Goal: Information Seeking & Learning: Learn about a topic

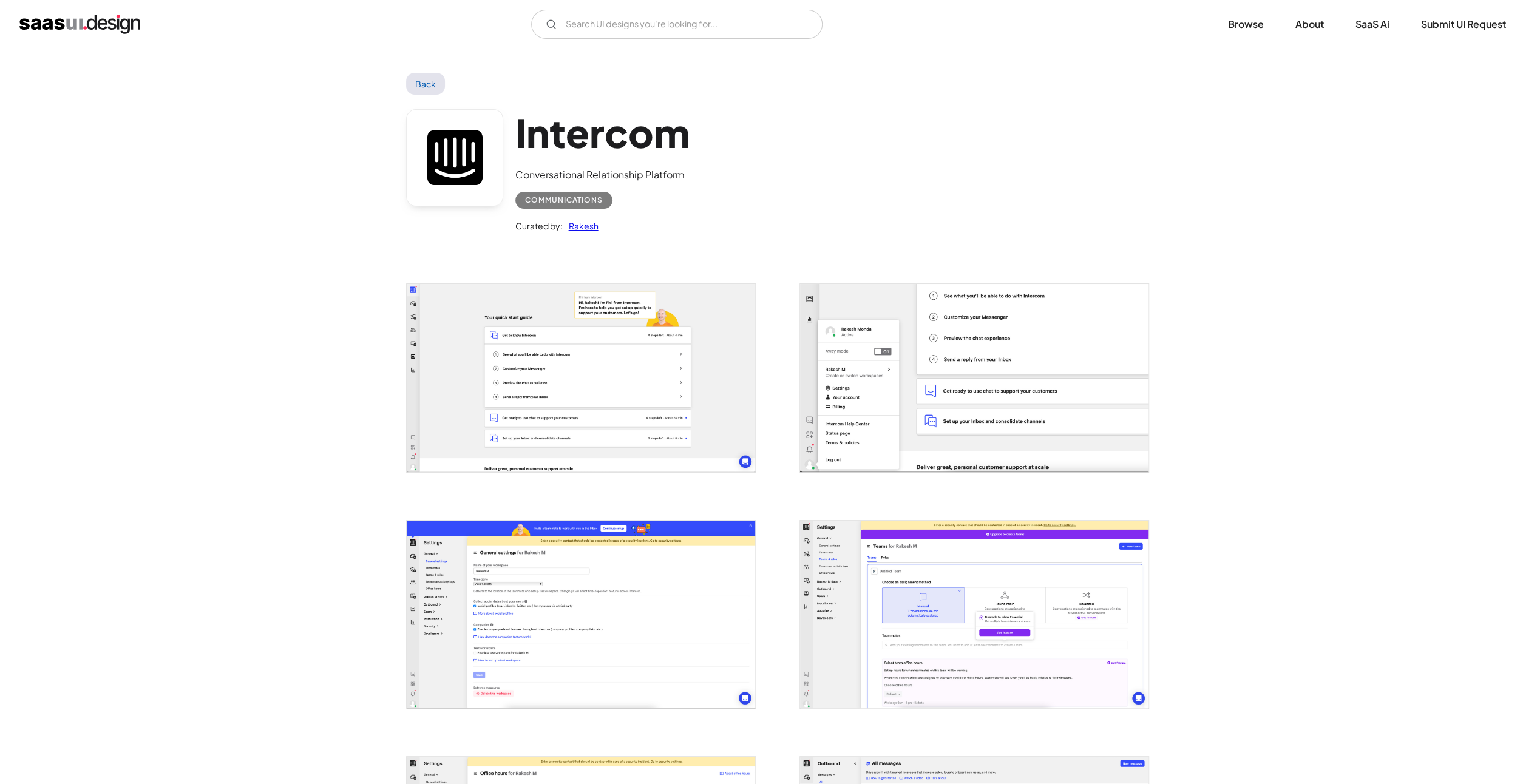
click at [505, 367] on img "open lightbox" at bounding box center [581, 378] width 348 height 188
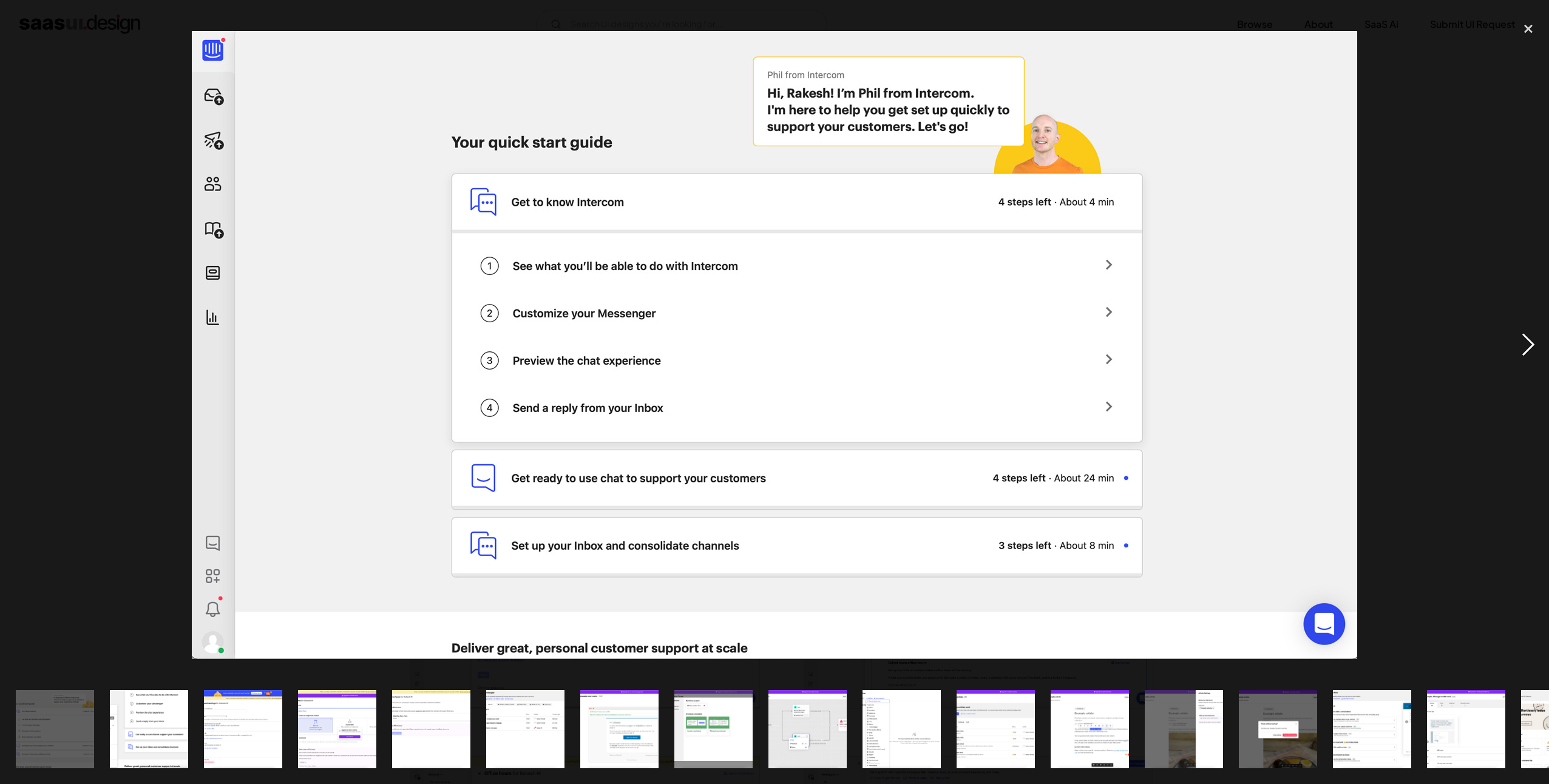
click at [1529, 352] on div "next image" at bounding box center [1527, 345] width 41 height 659
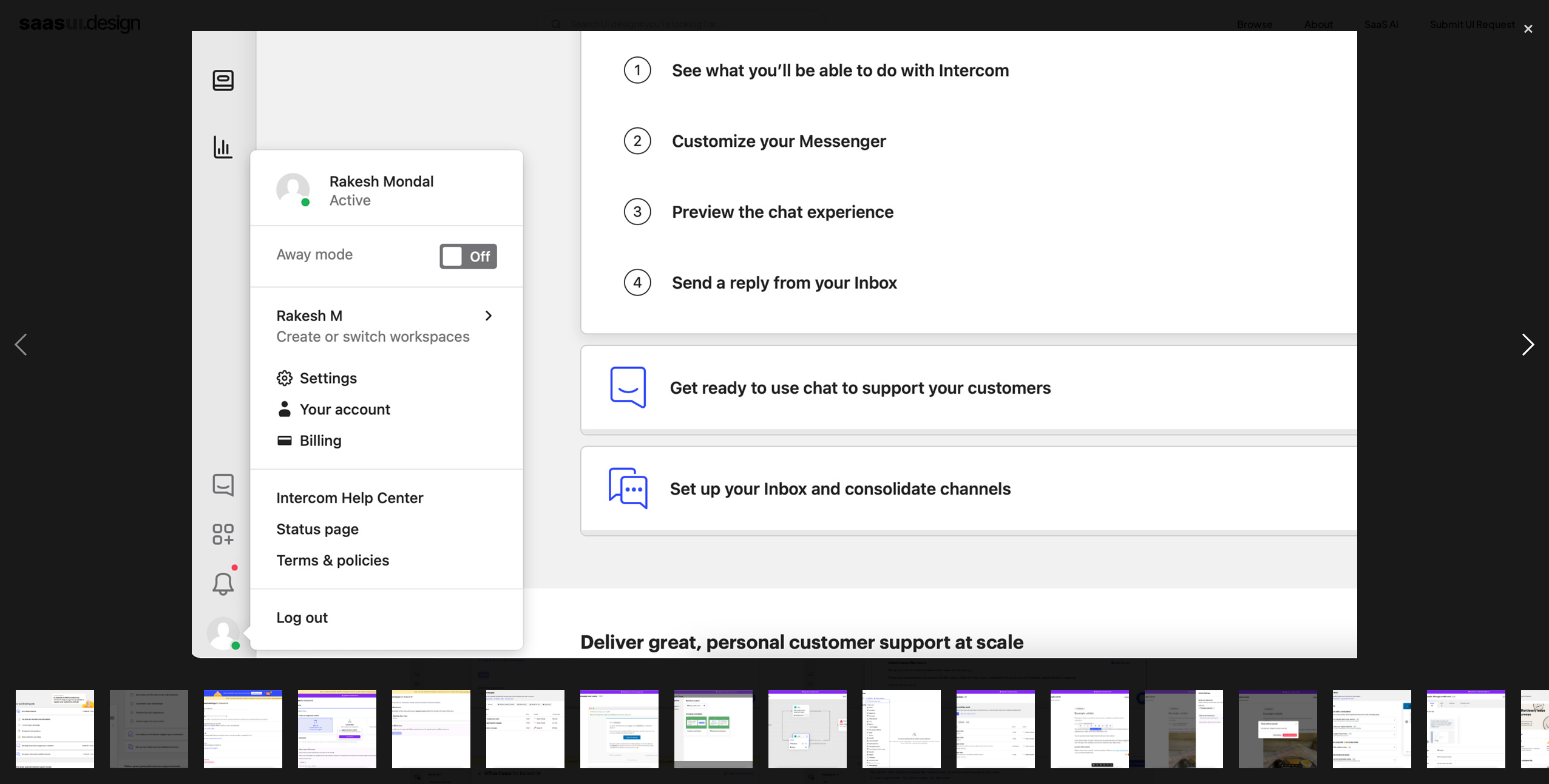
click at [1525, 347] on div "next image" at bounding box center [1527, 345] width 41 height 659
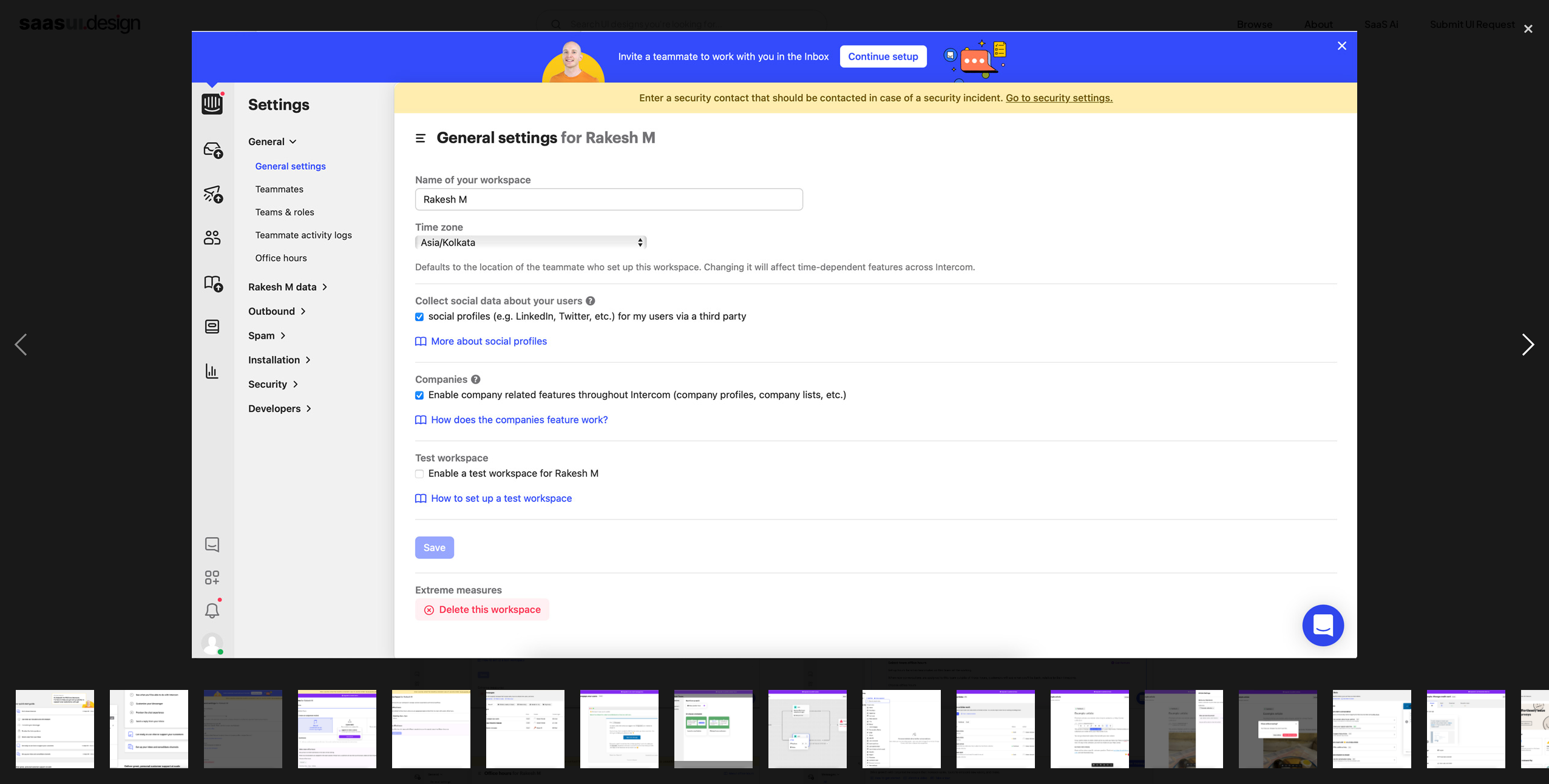
click at [1517, 346] on div "next image" at bounding box center [1527, 345] width 41 height 659
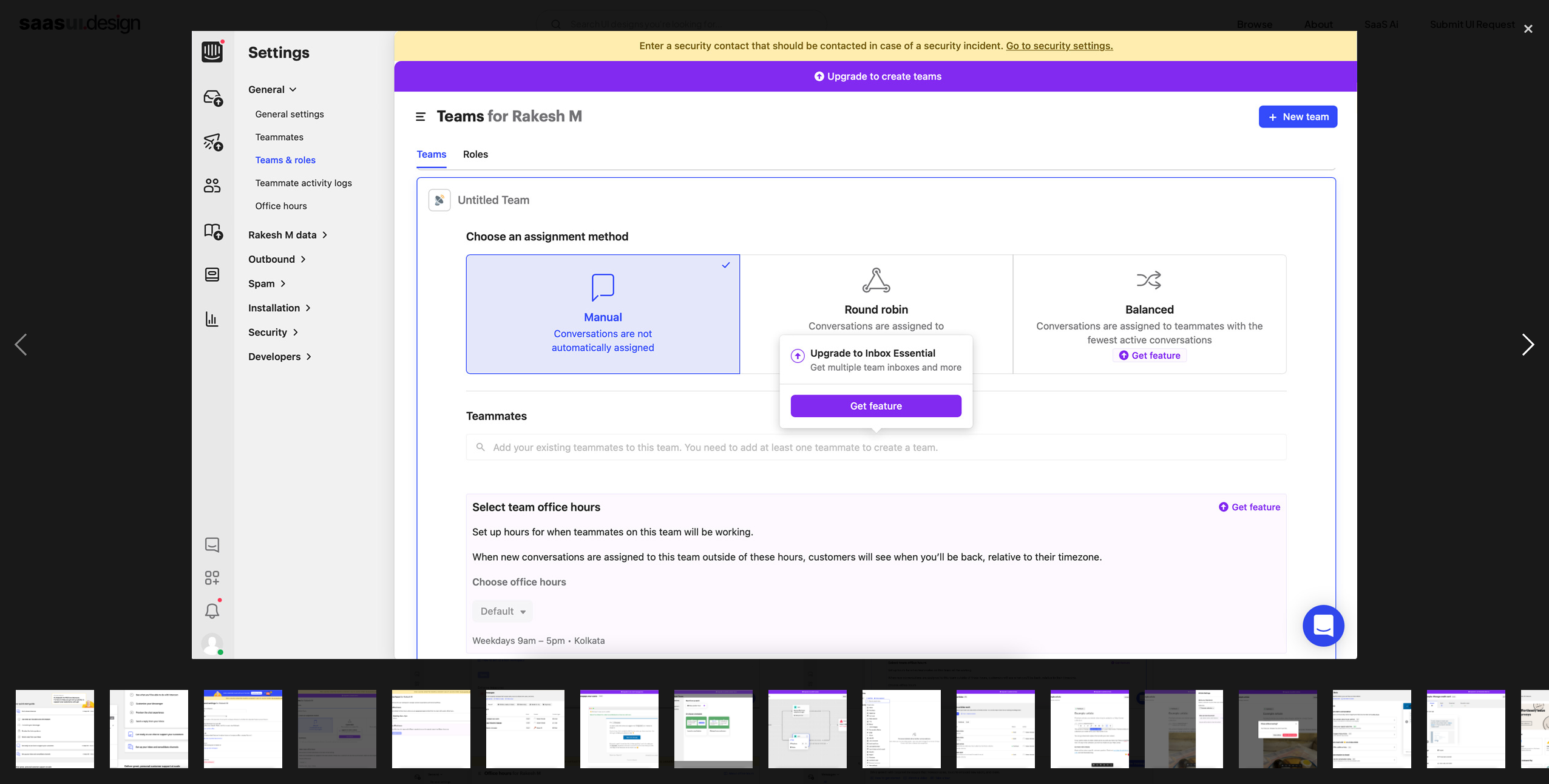
click at [1517, 346] on div "next image" at bounding box center [1527, 345] width 41 height 659
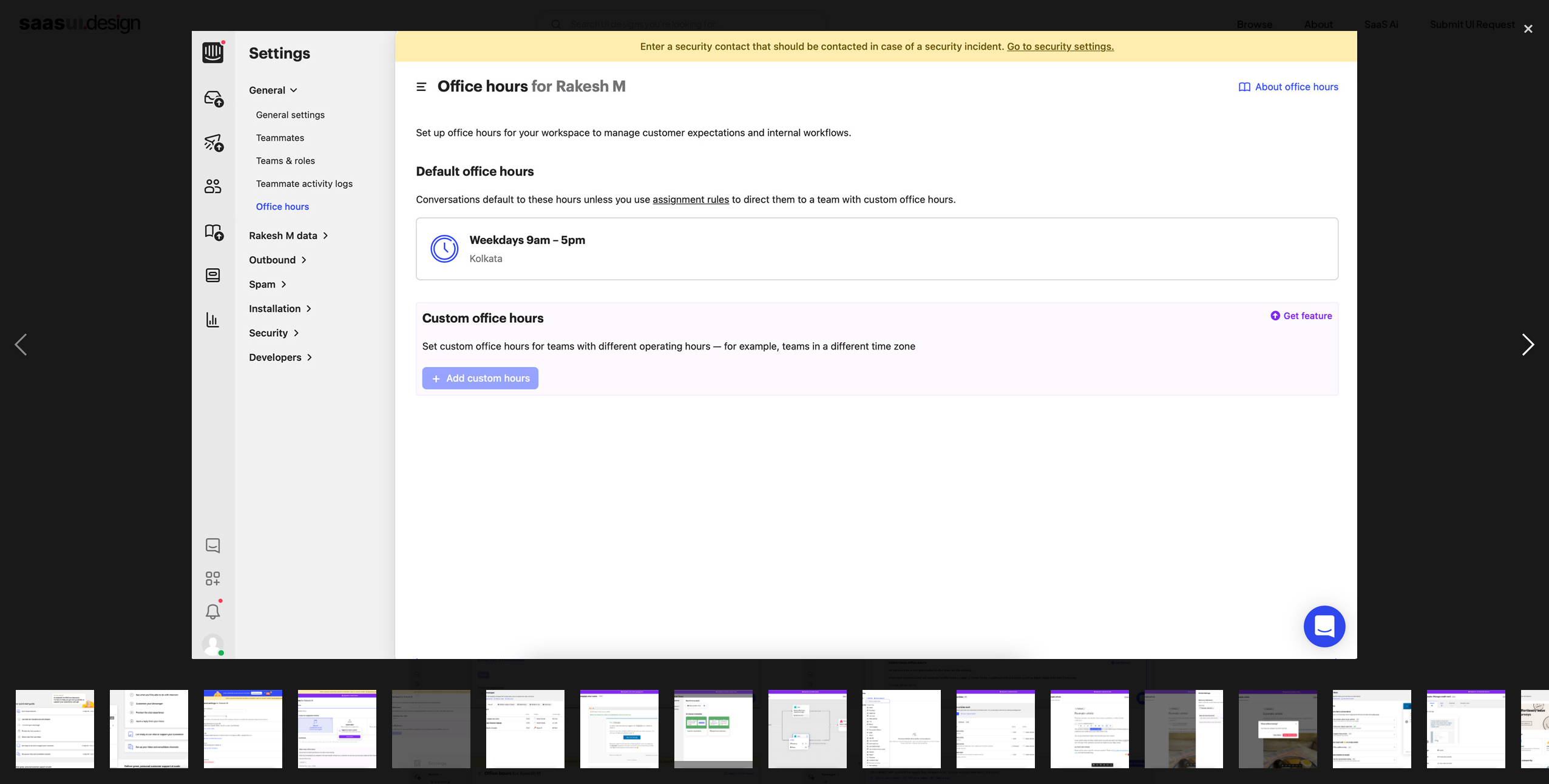
click at [1516, 346] on div "next image" at bounding box center [1527, 345] width 41 height 659
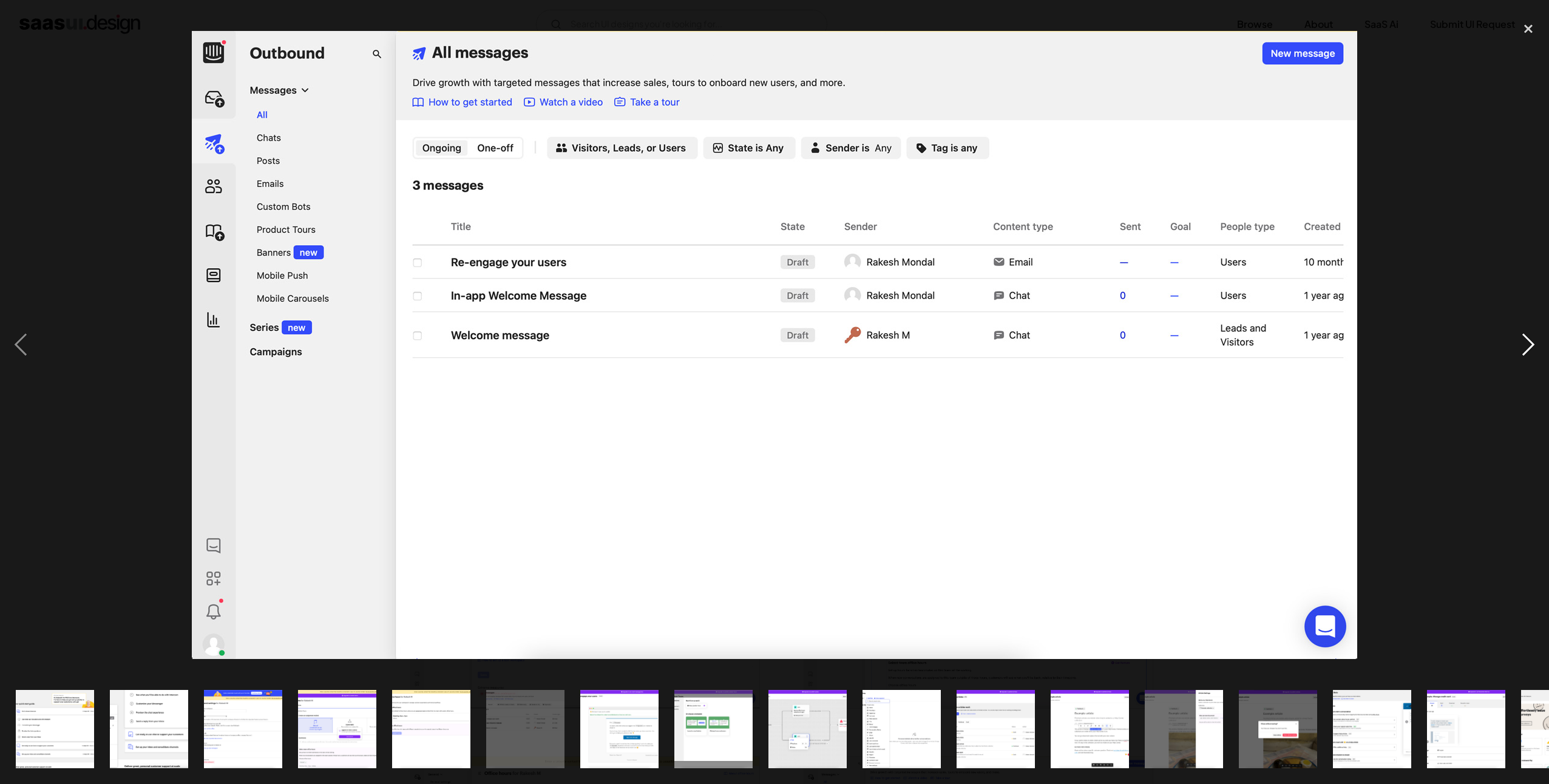
click at [1516, 346] on div "next image" at bounding box center [1527, 345] width 41 height 659
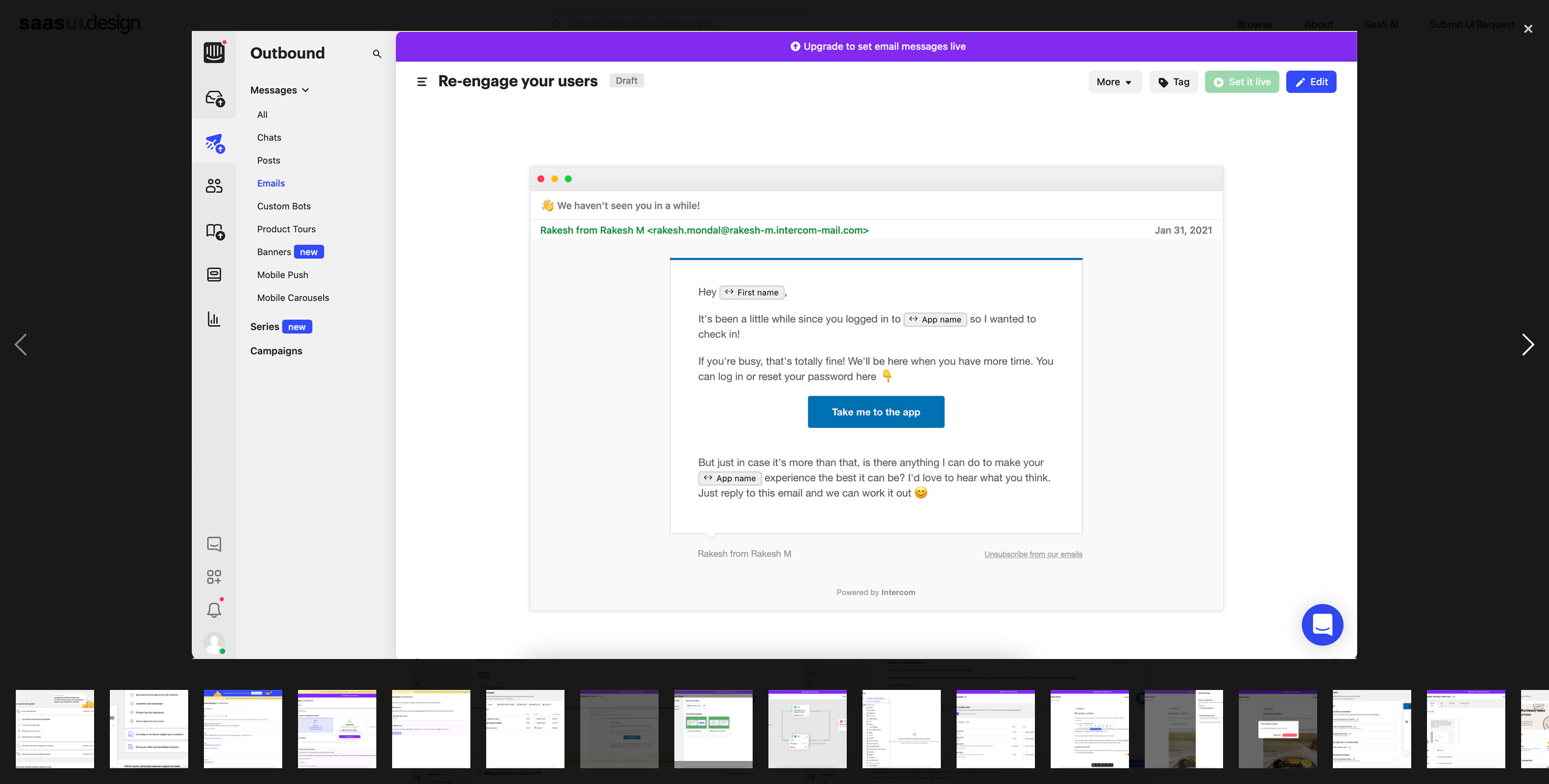
click at [1516, 346] on div "next image" at bounding box center [1527, 345] width 41 height 659
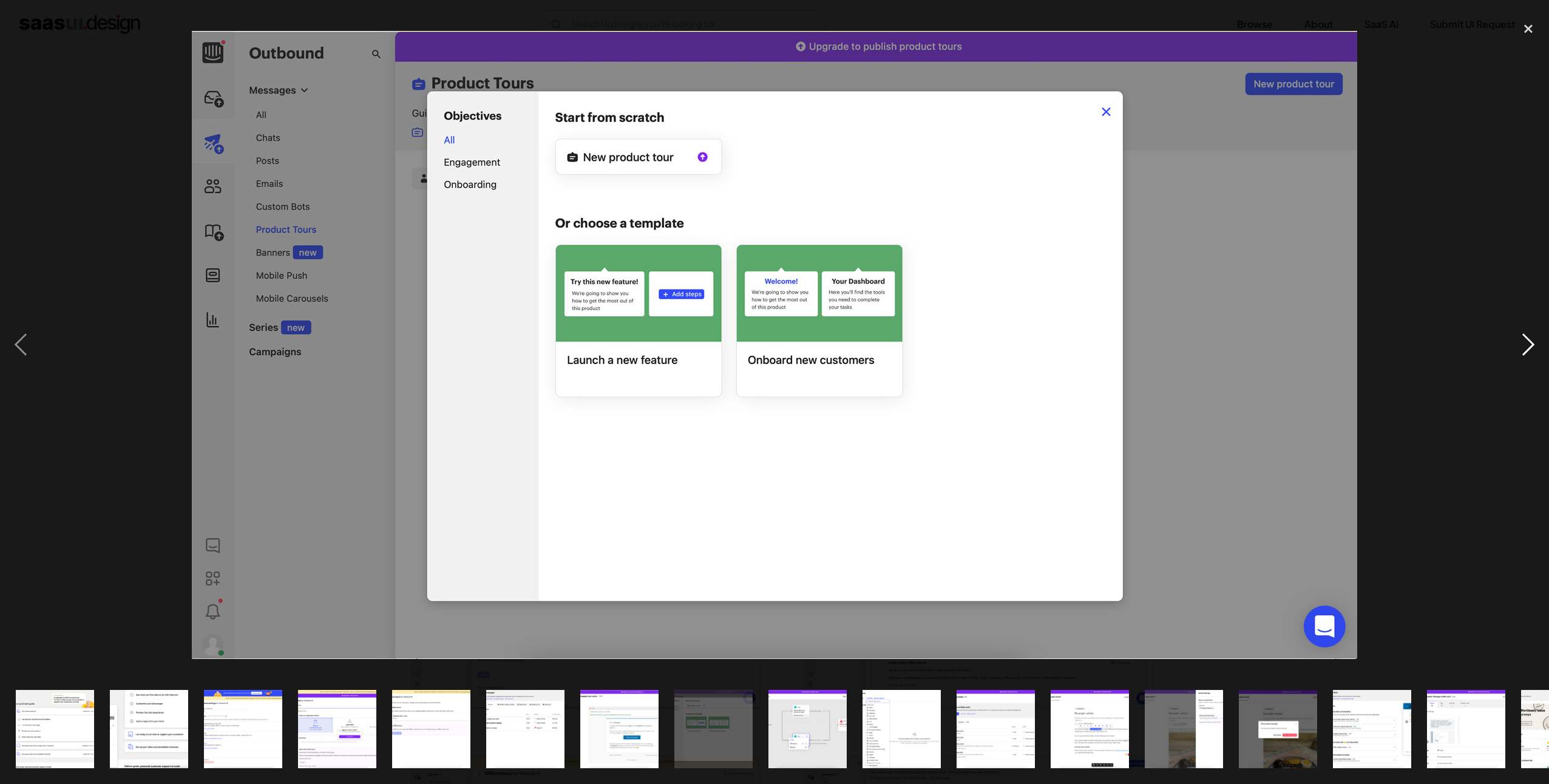
click at [1516, 346] on div "next image" at bounding box center [1527, 345] width 41 height 659
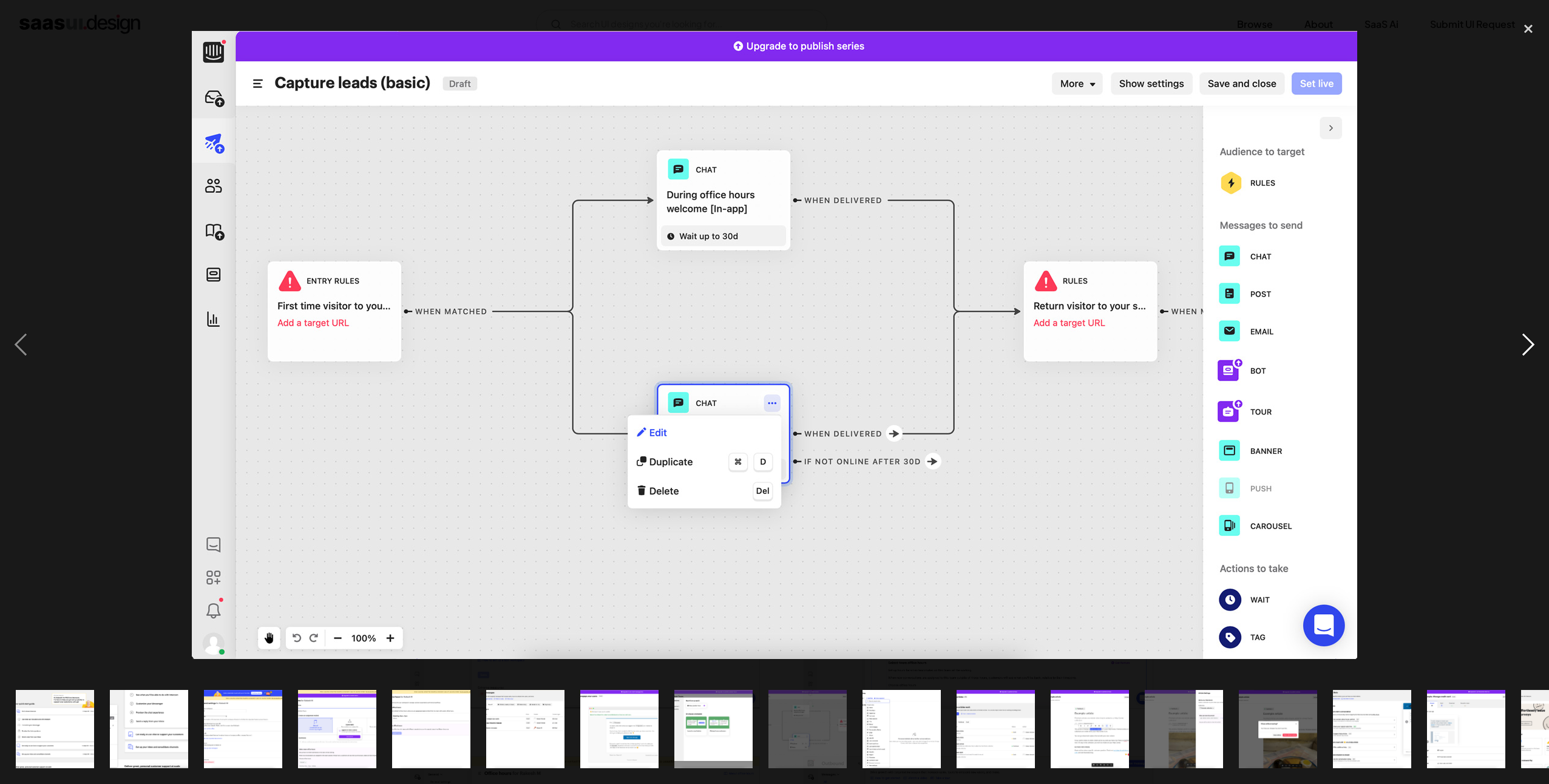
click at [1516, 346] on div "next image" at bounding box center [1527, 345] width 41 height 659
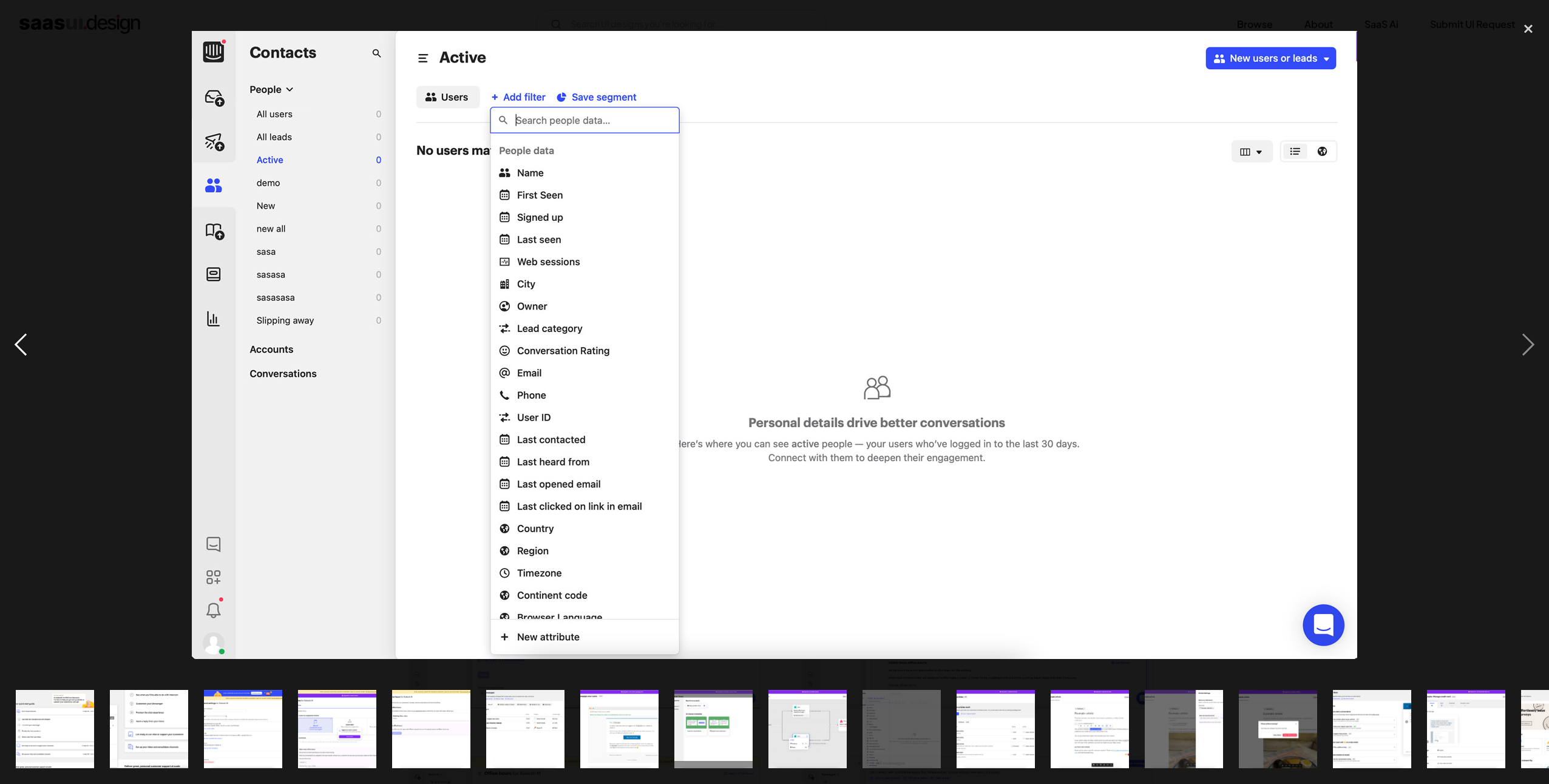
click at [12, 340] on div "previous image" at bounding box center [20, 345] width 41 height 659
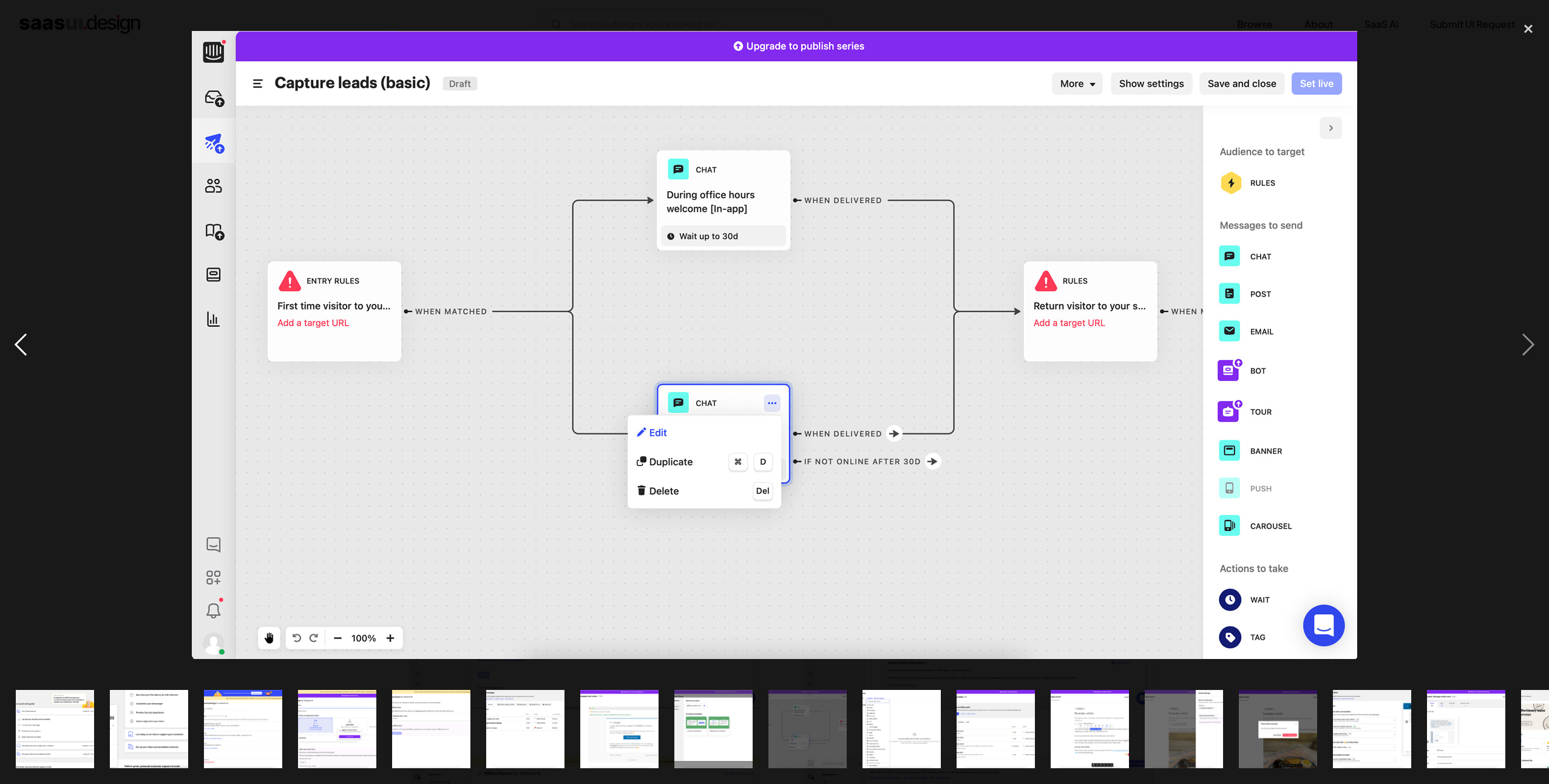
click at [12, 340] on div "previous image" at bounding box center [20, 345] width 41 height 659
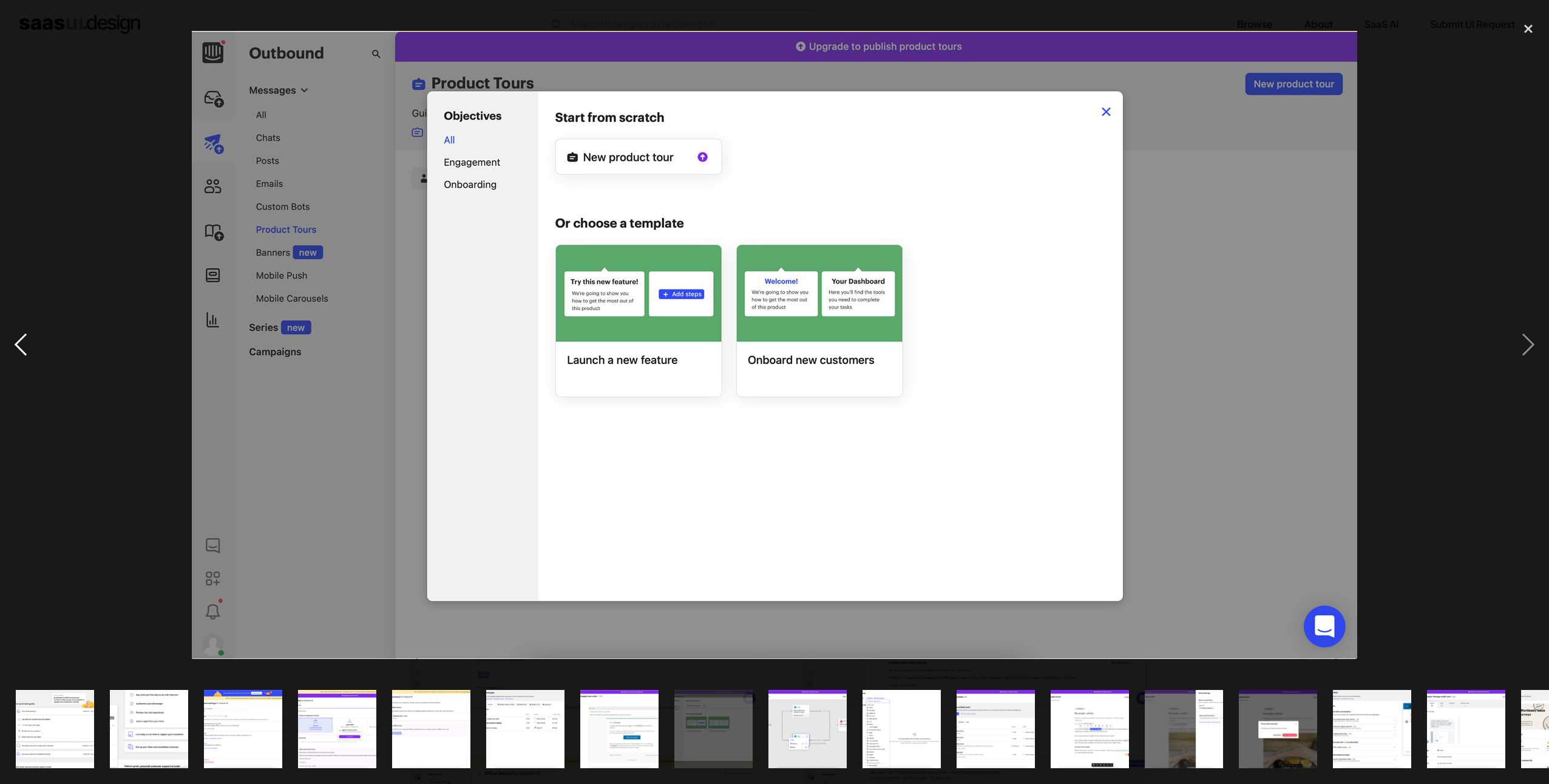
click at [12, 340] on div "previous image" at bounding box center [20, 345] width 41 height 659
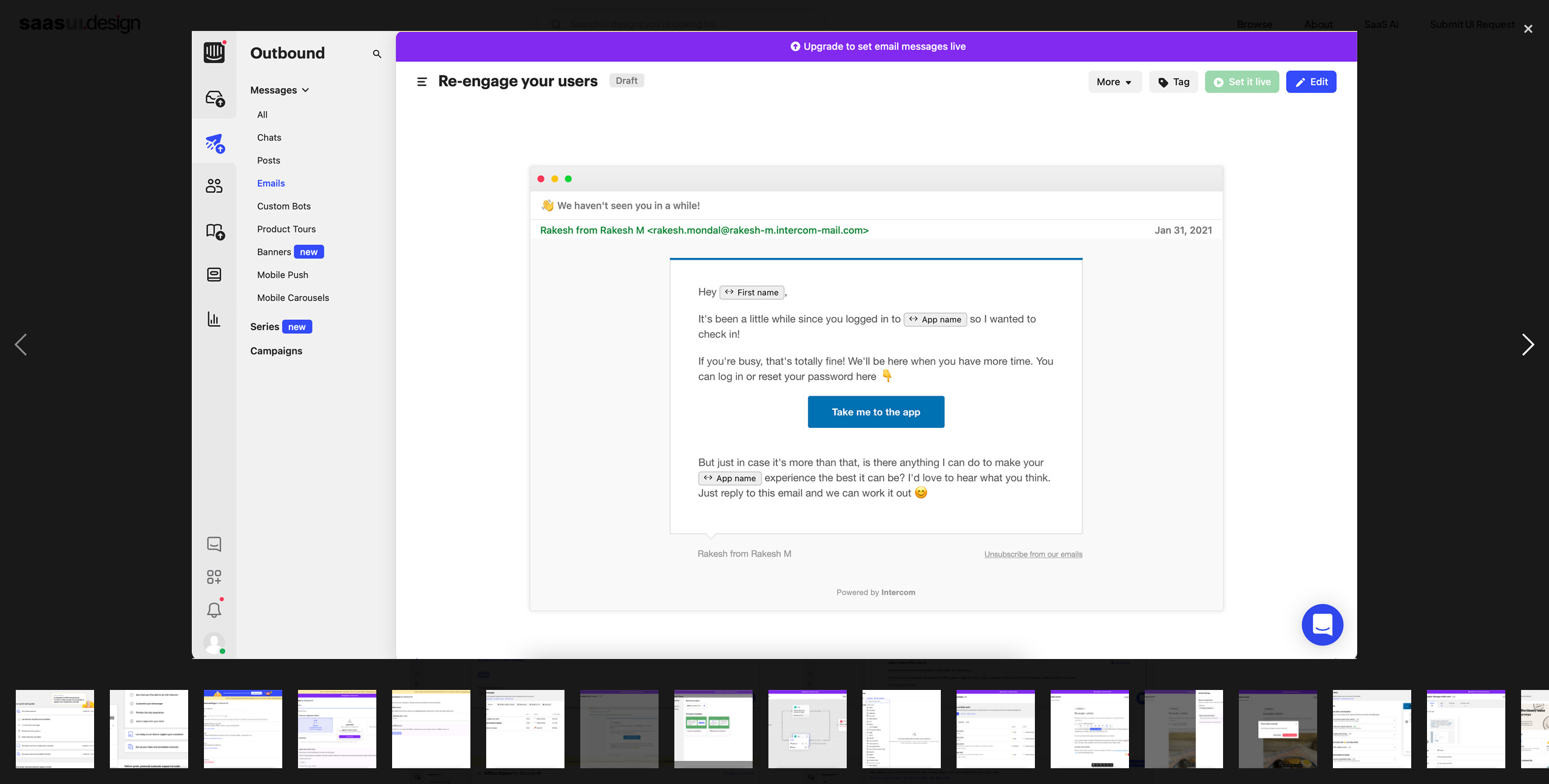
click at [1529, 341] on div "next image" at bounding box center [1527, 345] width 41 height 659
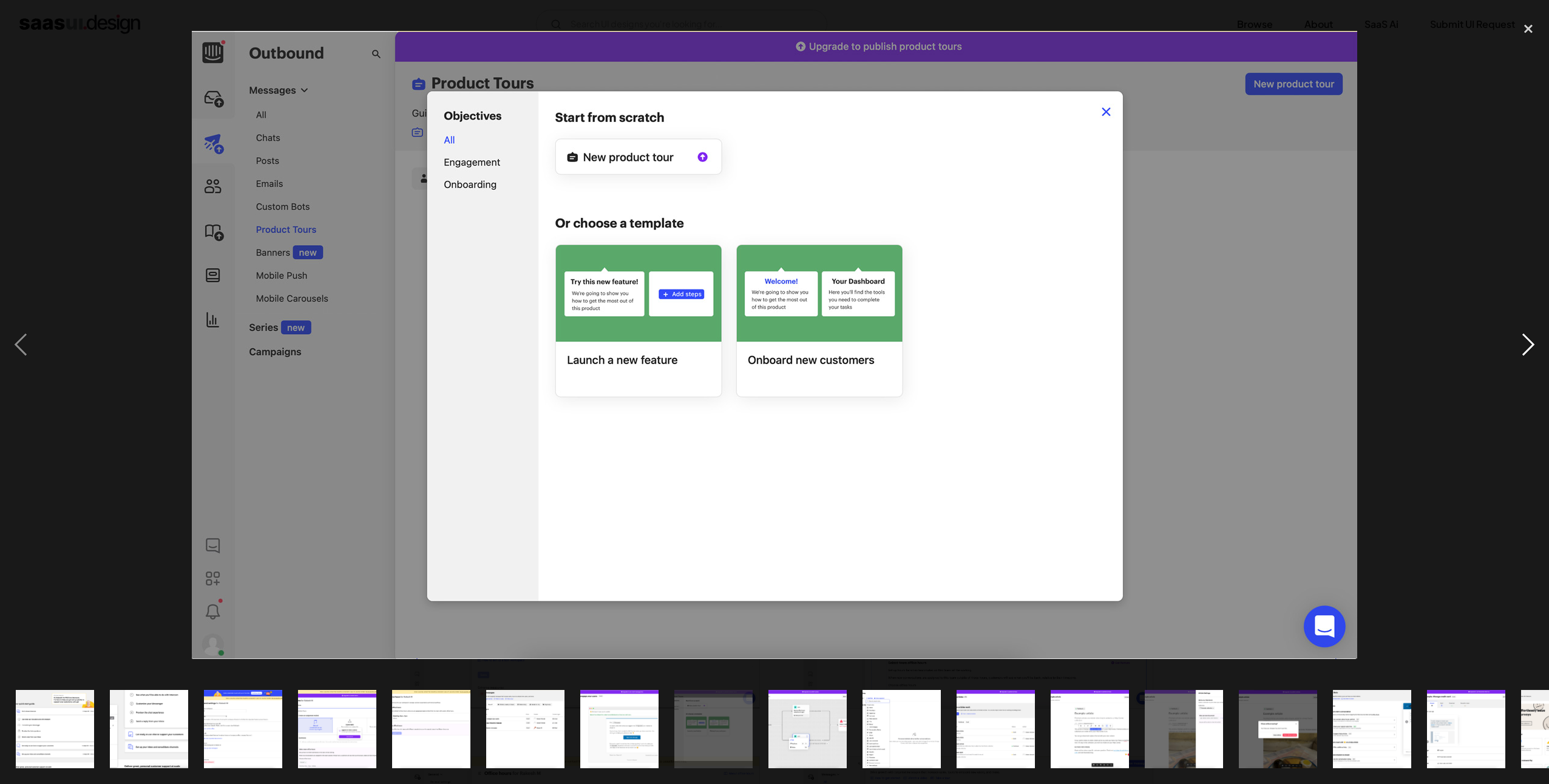
click at [1528, 342] on div "next image" at bounding box center [1527, 345] width 41 height 659
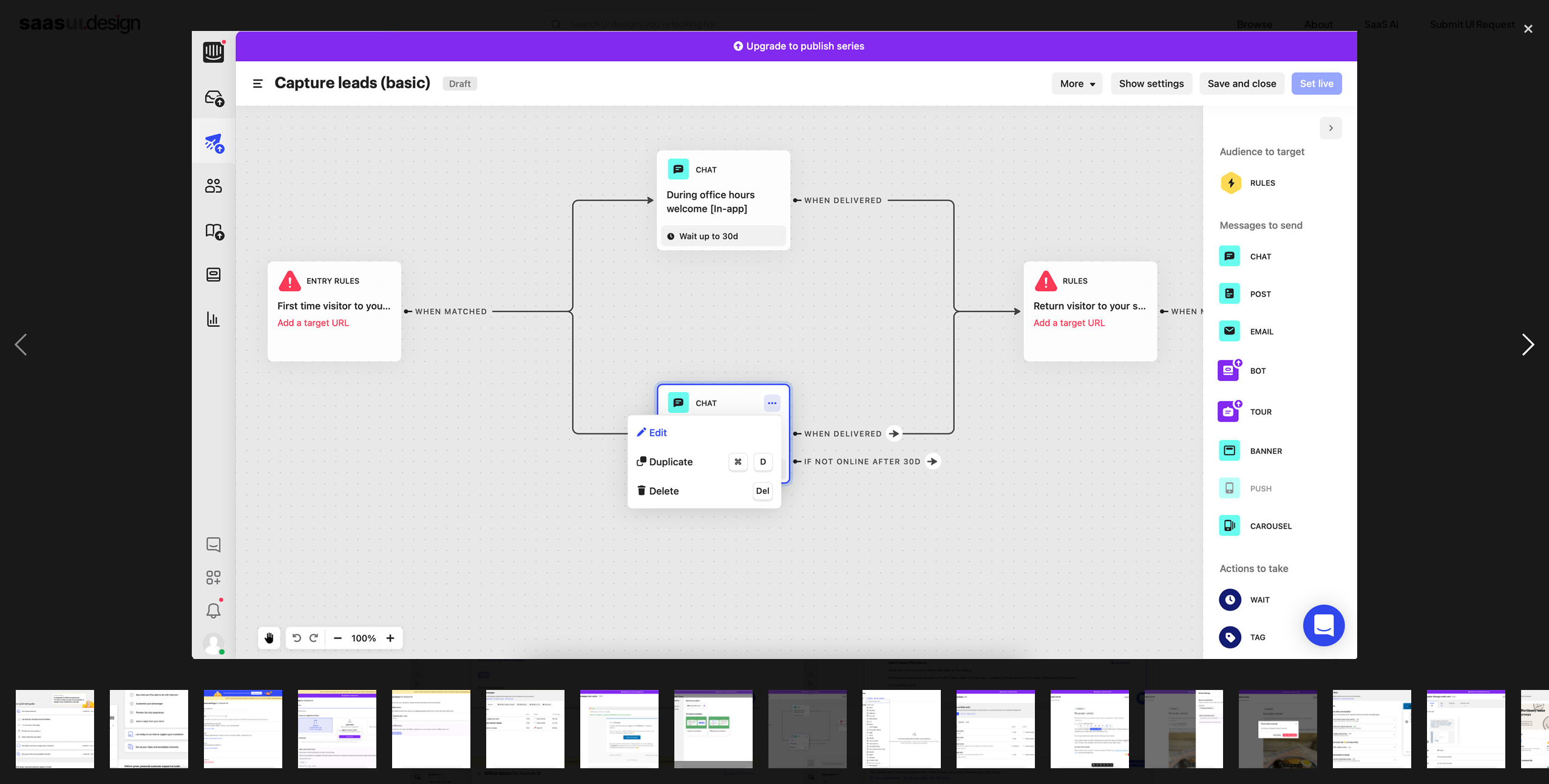
click at [1528, 342] on div "next image" at bounding box center [1527, 345] width 41 height 659
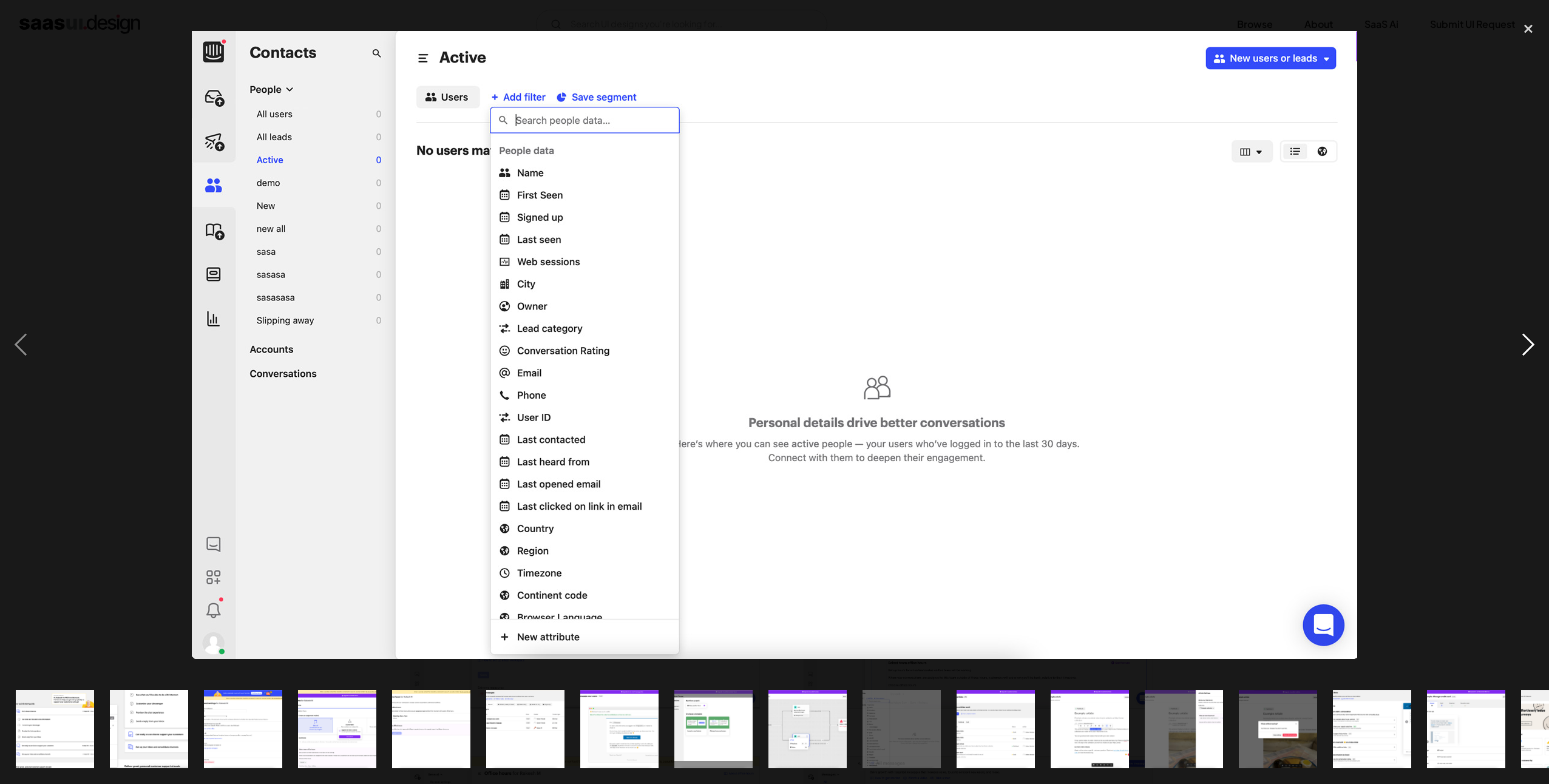
click at [1528, 342] on div "next image" at bounding box center [1527, 345] width 41 height 659
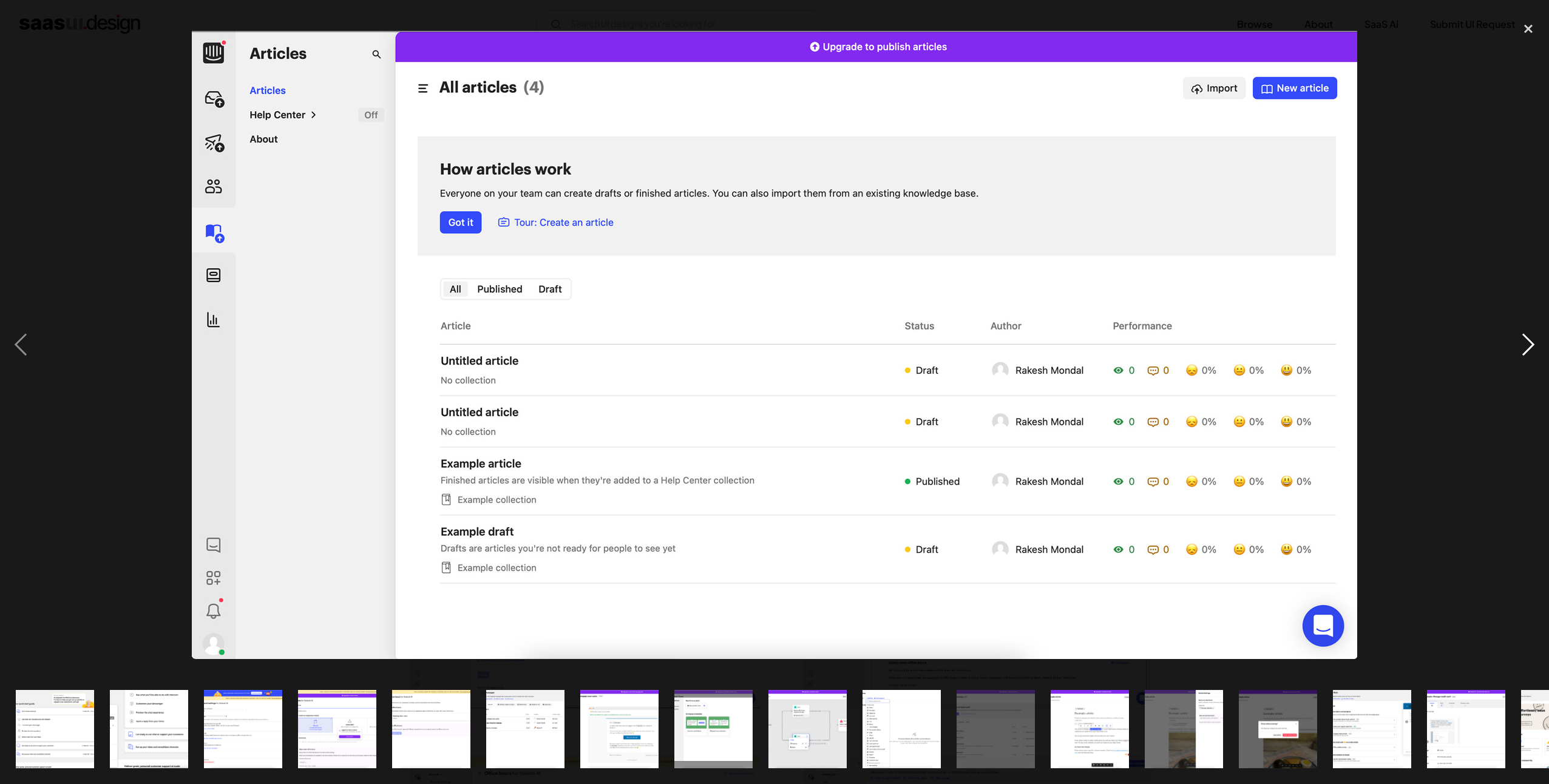
click at [1528, 342] on div "next image" at bounding box center [1527, 345] width 41 height 659
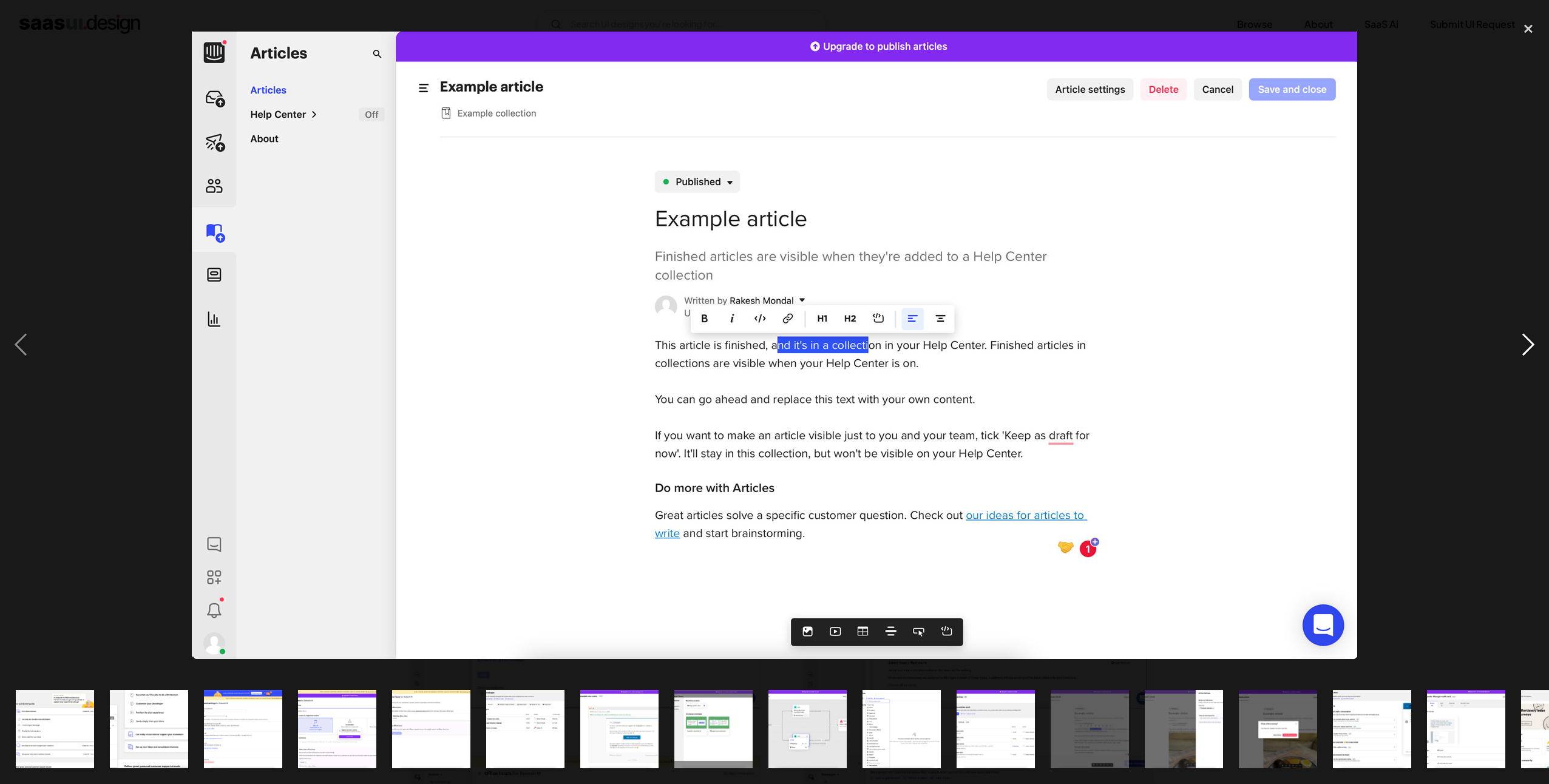
click at [1525, 342] on div "next image" at bounding box center [1527, 345] width 41 height 659
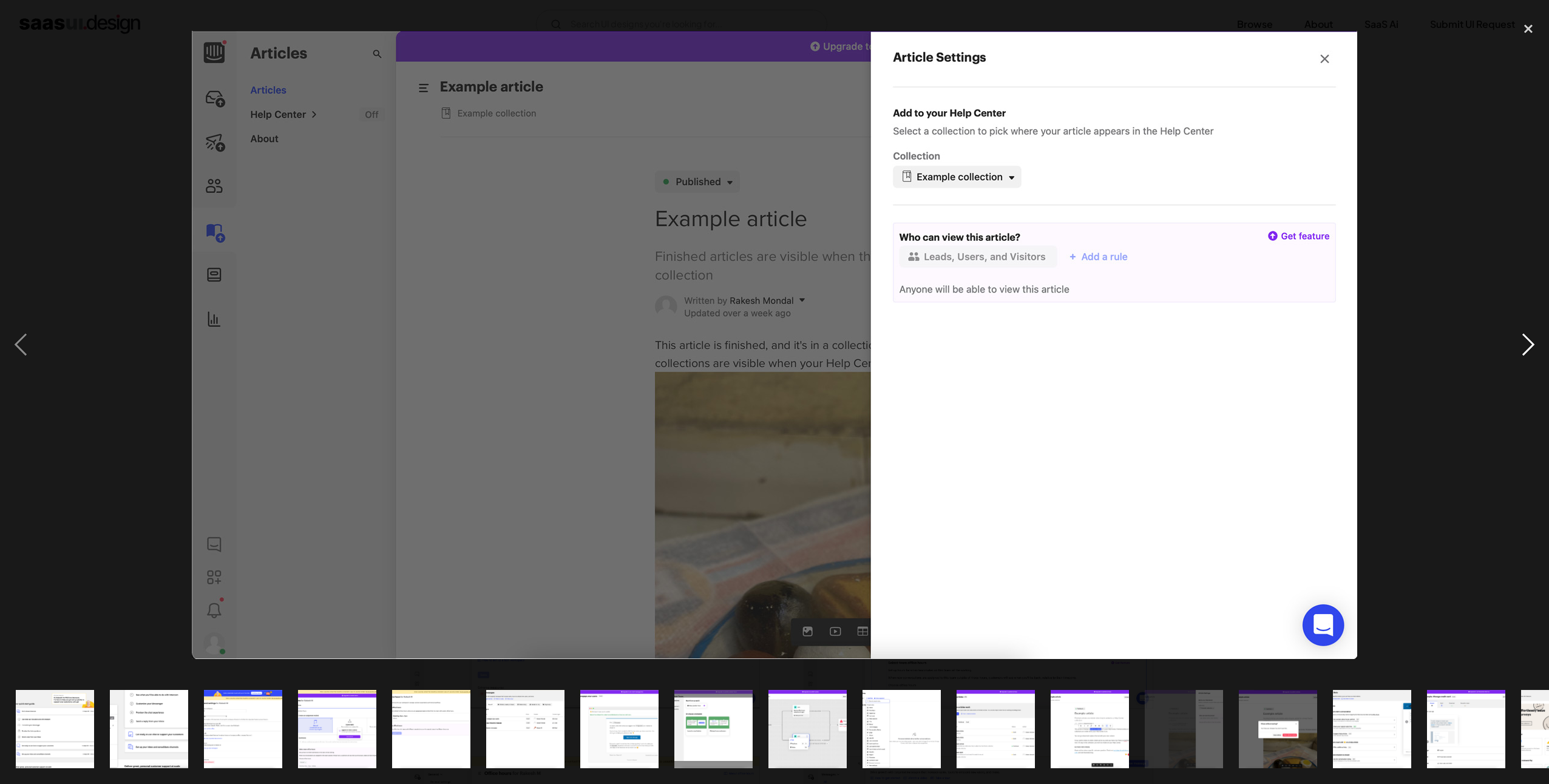
click at [1530, 344] on div "next image" at bounding box center [1527, 345] width 41 height 659
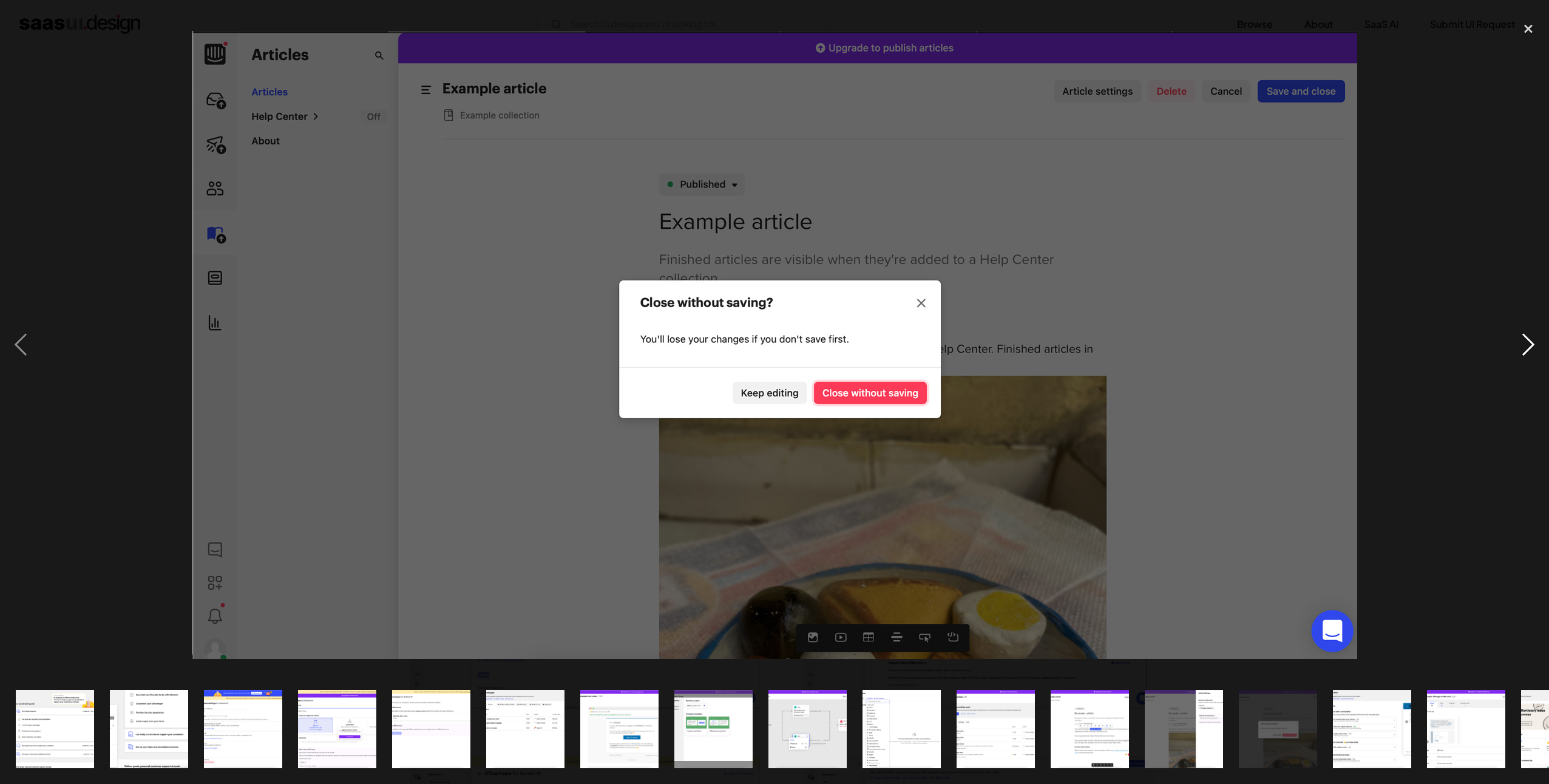
click at [1530, 344] on div "next image" at bounding box center [1527, 345] width 41 height 659
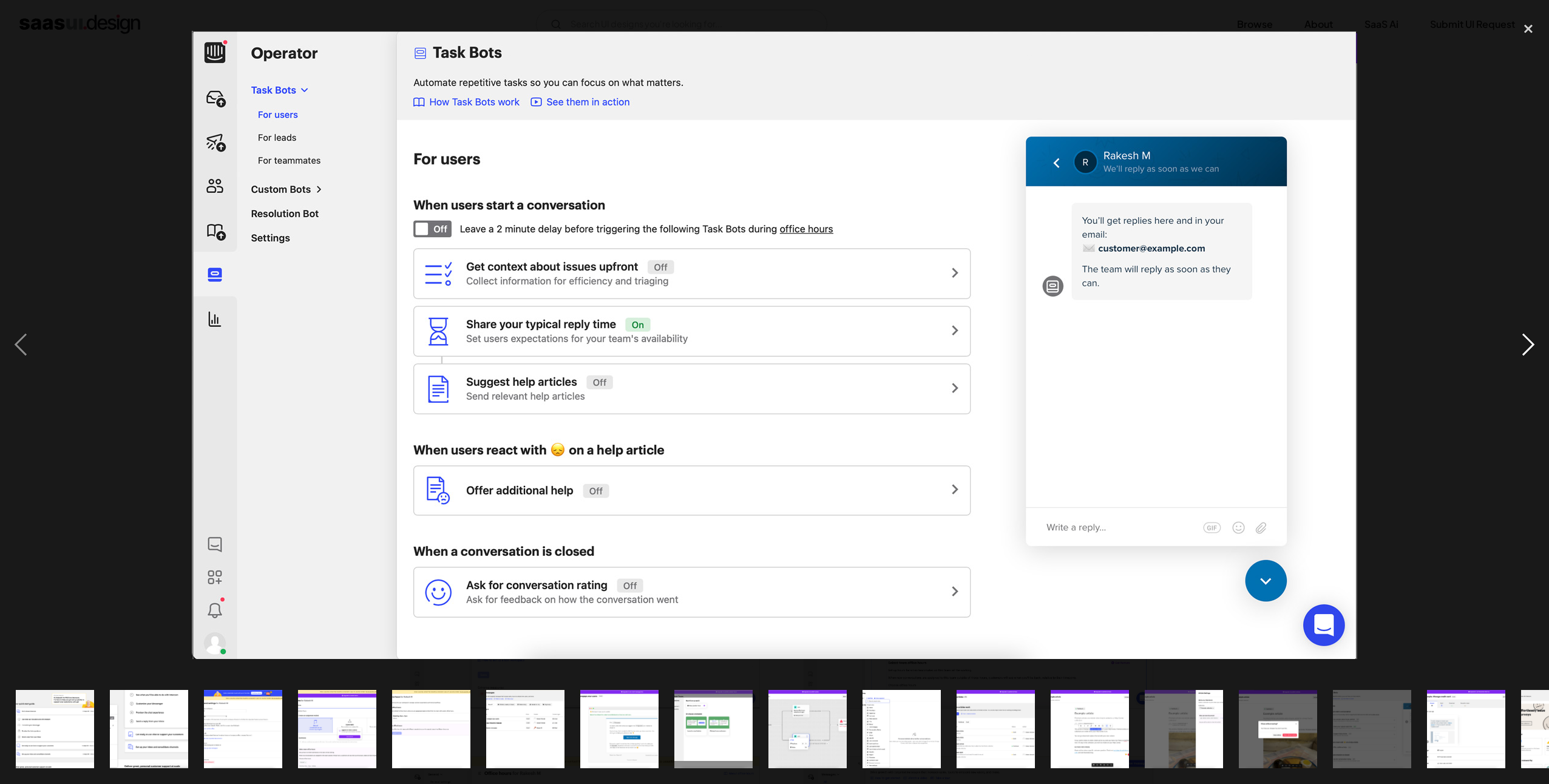
click at [1530, 344] on div "next image" at bounding box center [1527, 345] width 41 height 659
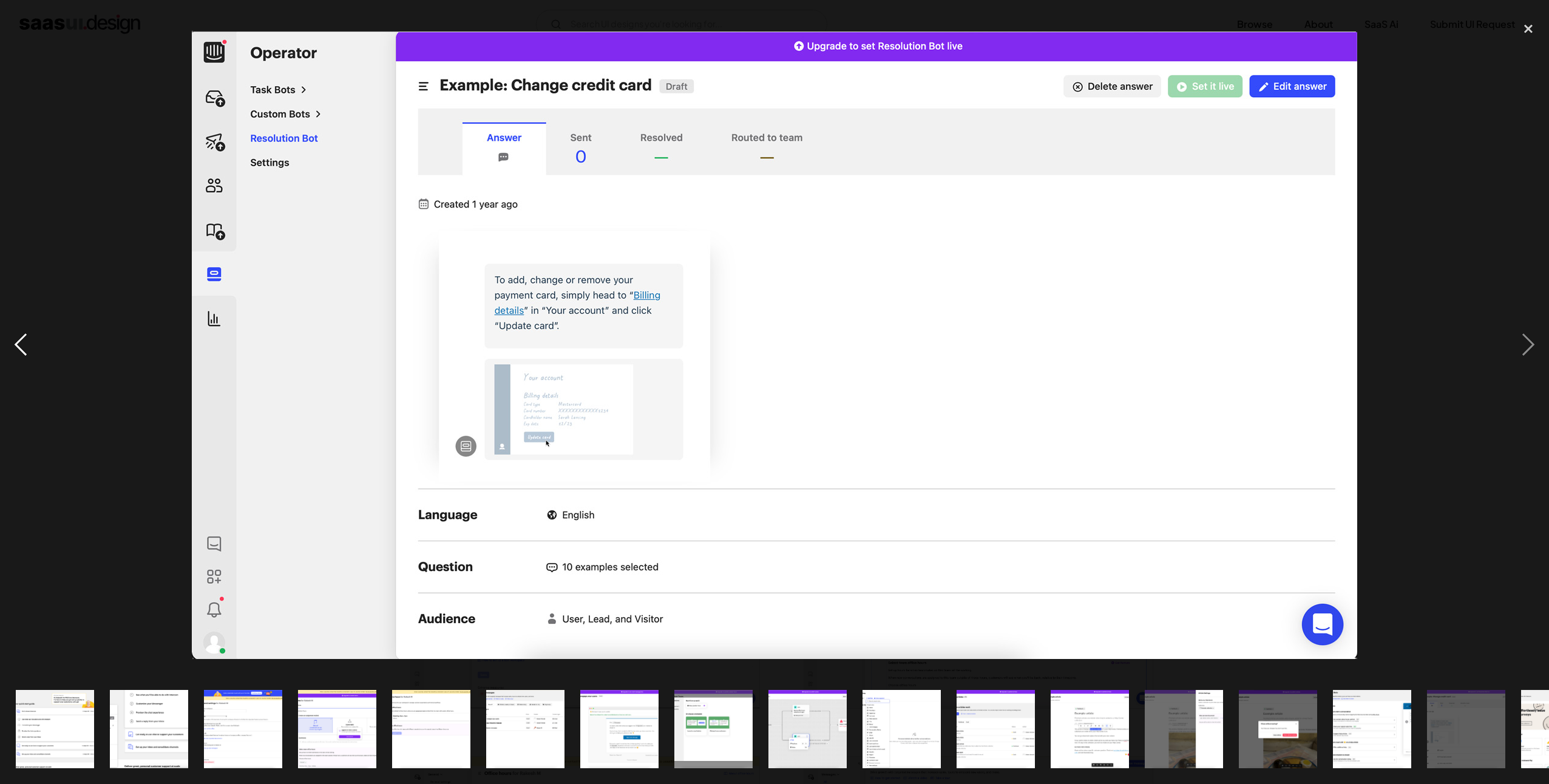
click at [22, 341] on div "previous image" at bounding box center [20, 345] width 41 height 659
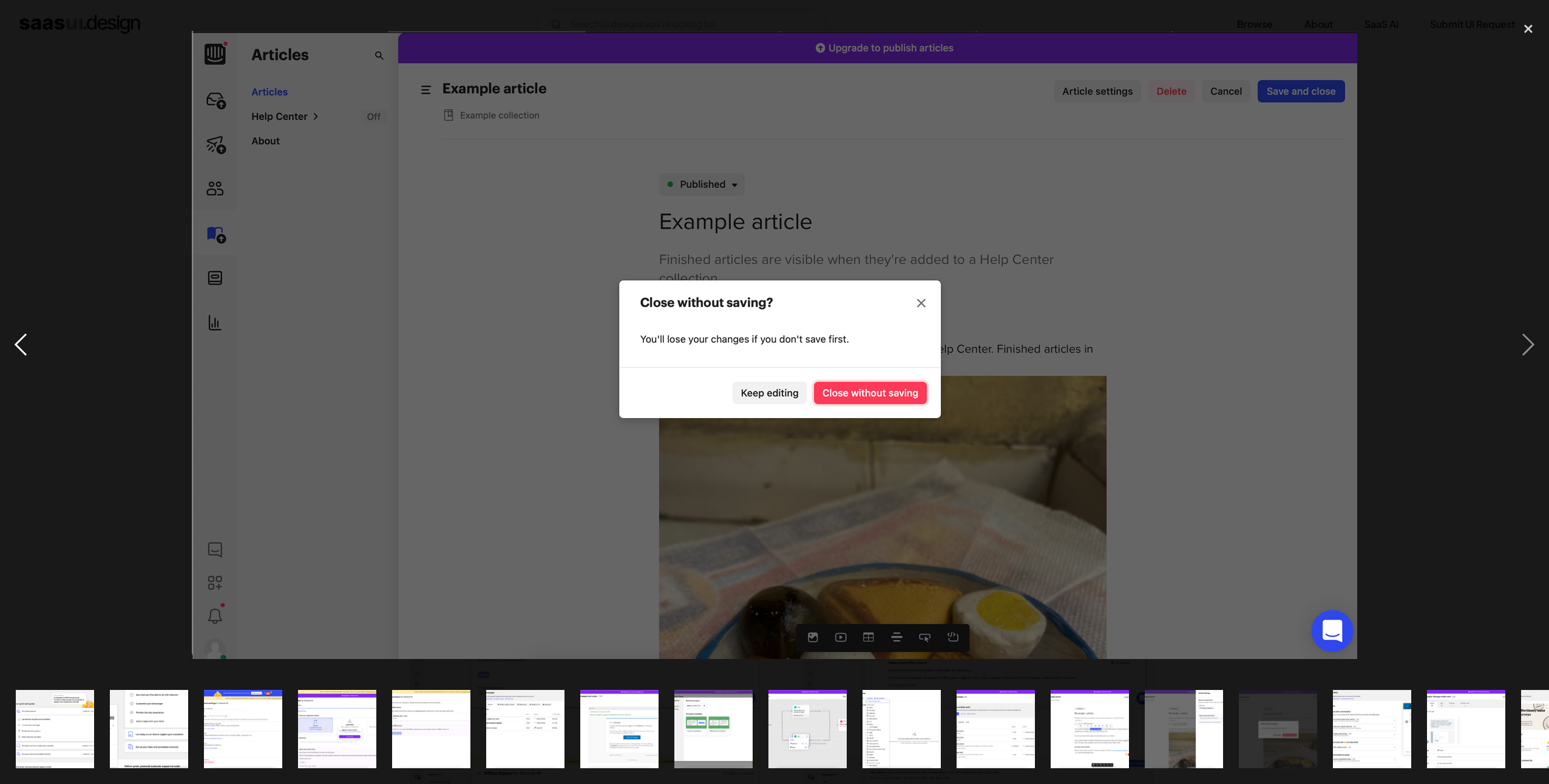
click at [22, 341] on div "previous image" at bounding box center [20, 345] width 41 height 659
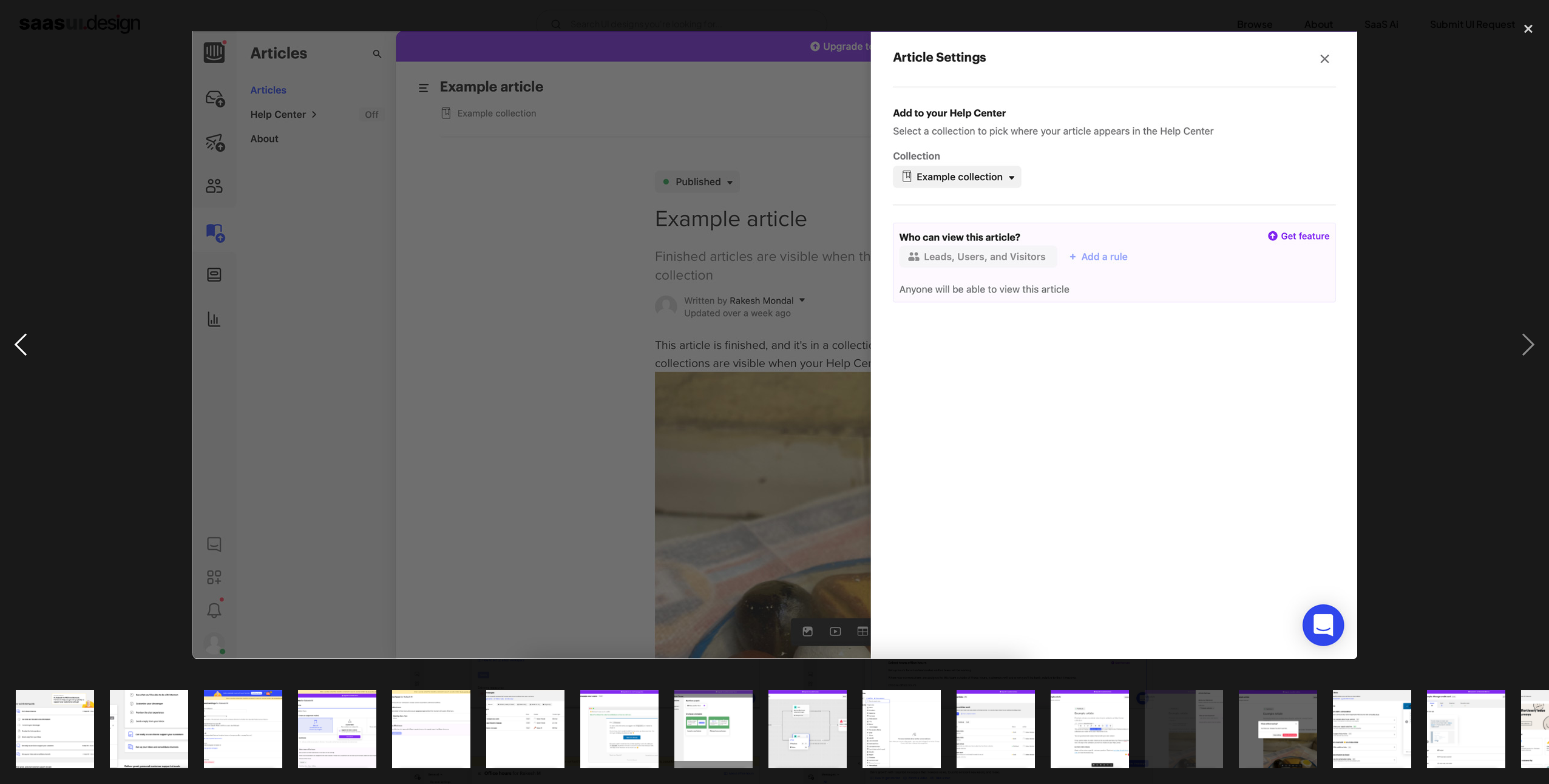
click at [22, 341] on div "previous image" at bounding box center [20, 345] width 41 height 659
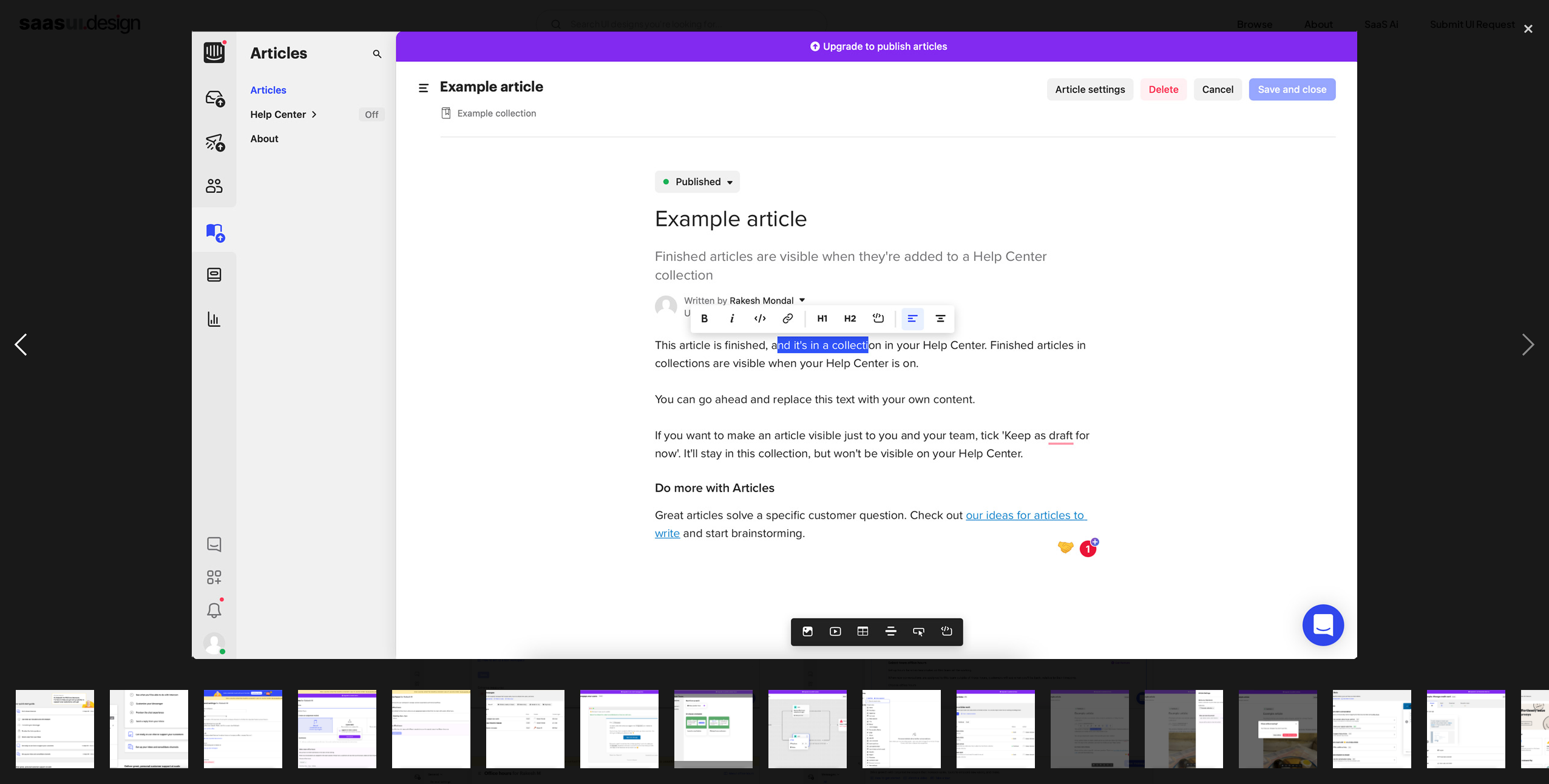
click at [22, 341] on div "previous image" at bounding box center [20, 345] width 41 height 659
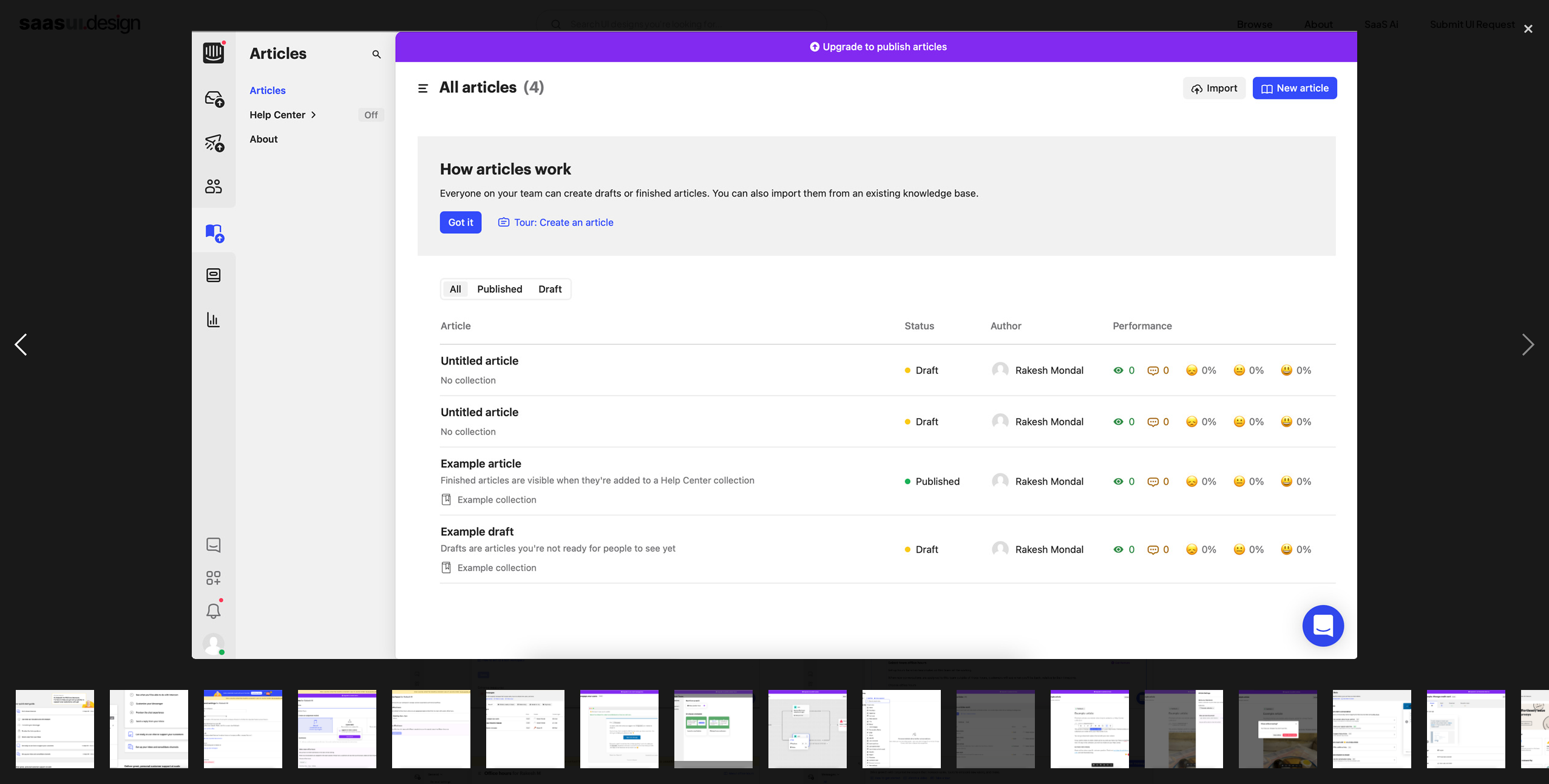
click at [22, 341] on div "previous image" at bounding box center [20, 345] width 41 height 659
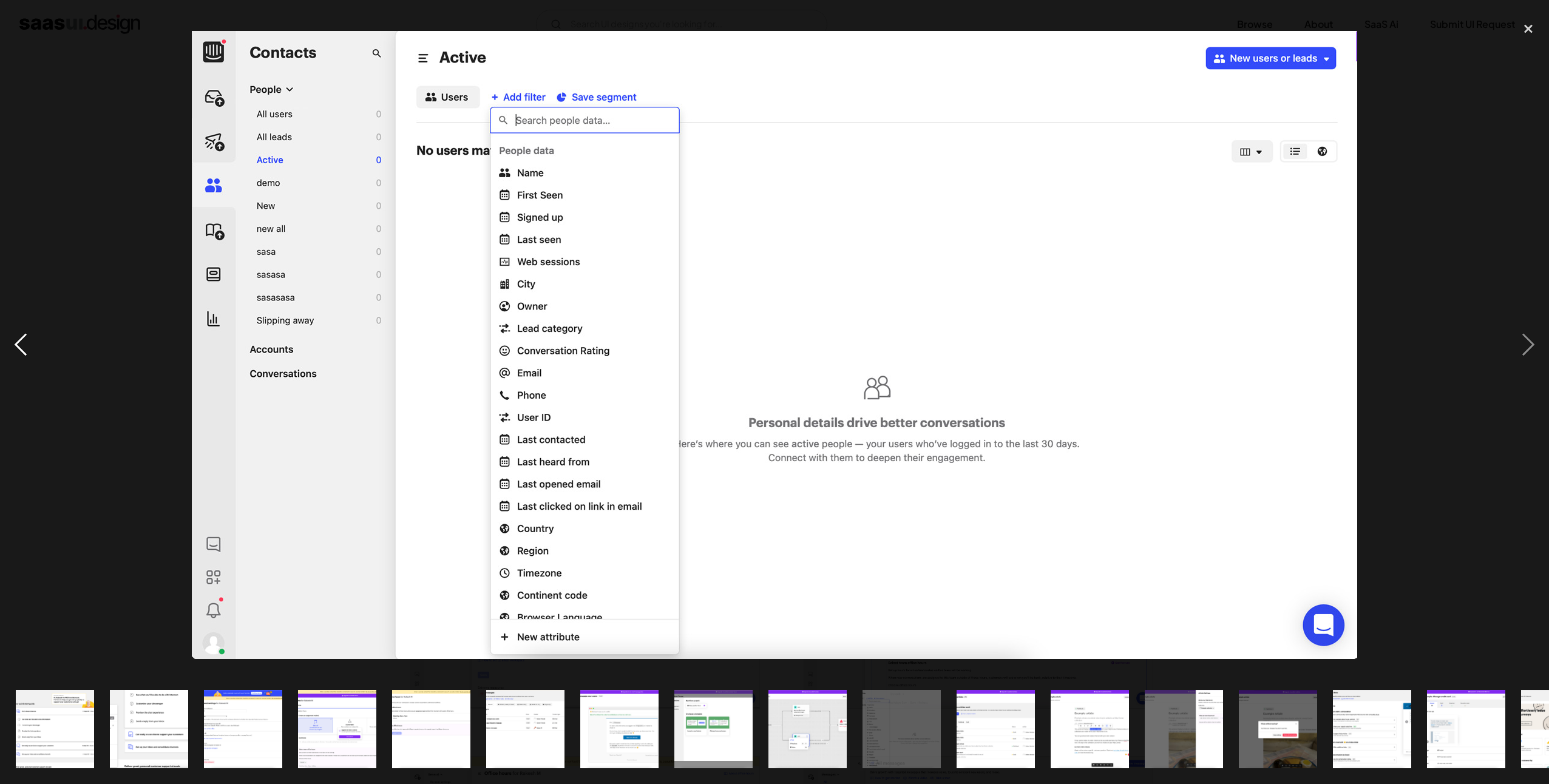
click at [22, 341] on div "previous image" at bounding box center [20, 345] width 41 height 659
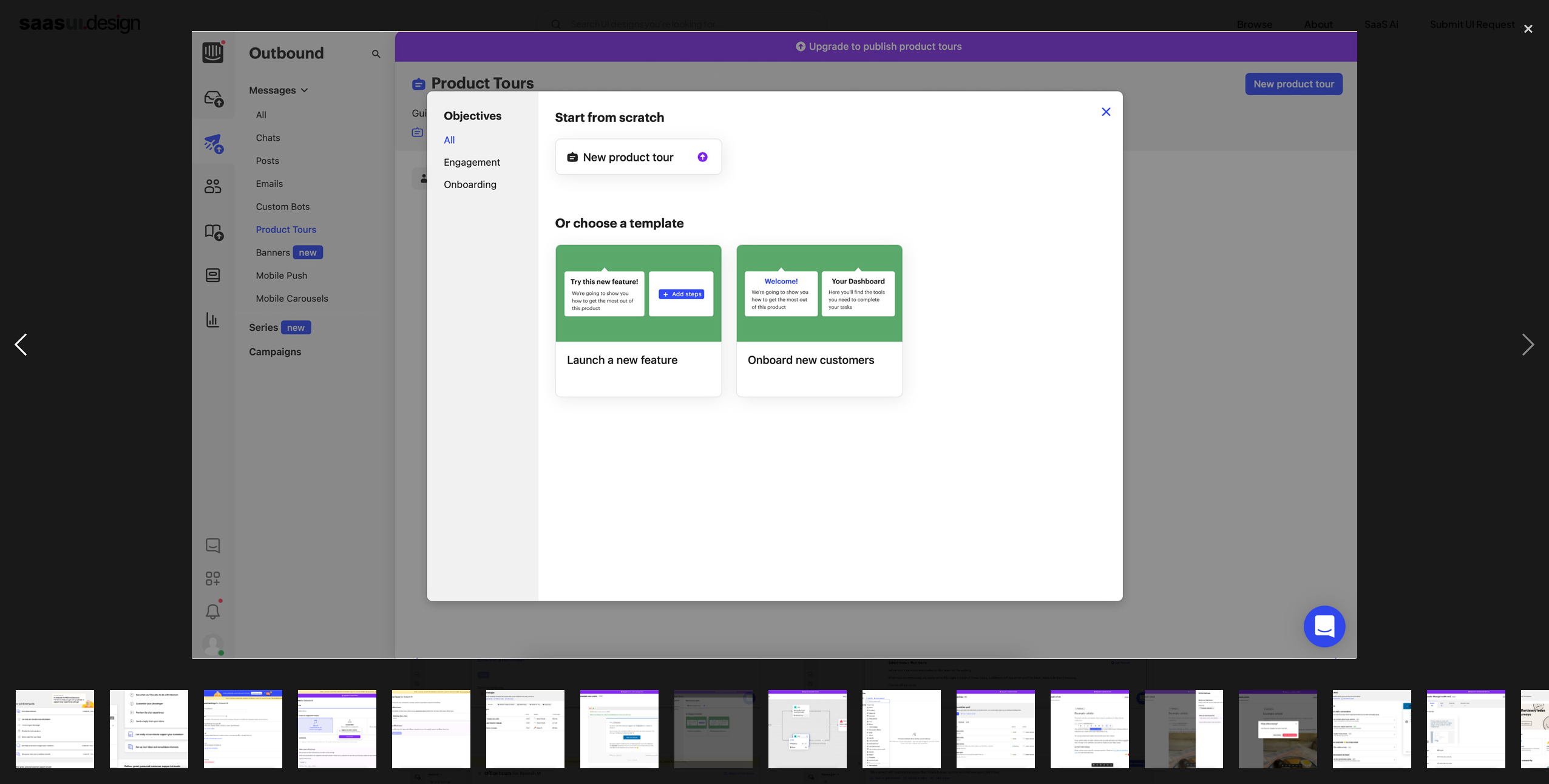
click at [22, 341] on div "previous image" at bounding box center [20, 345] width 41 height 659
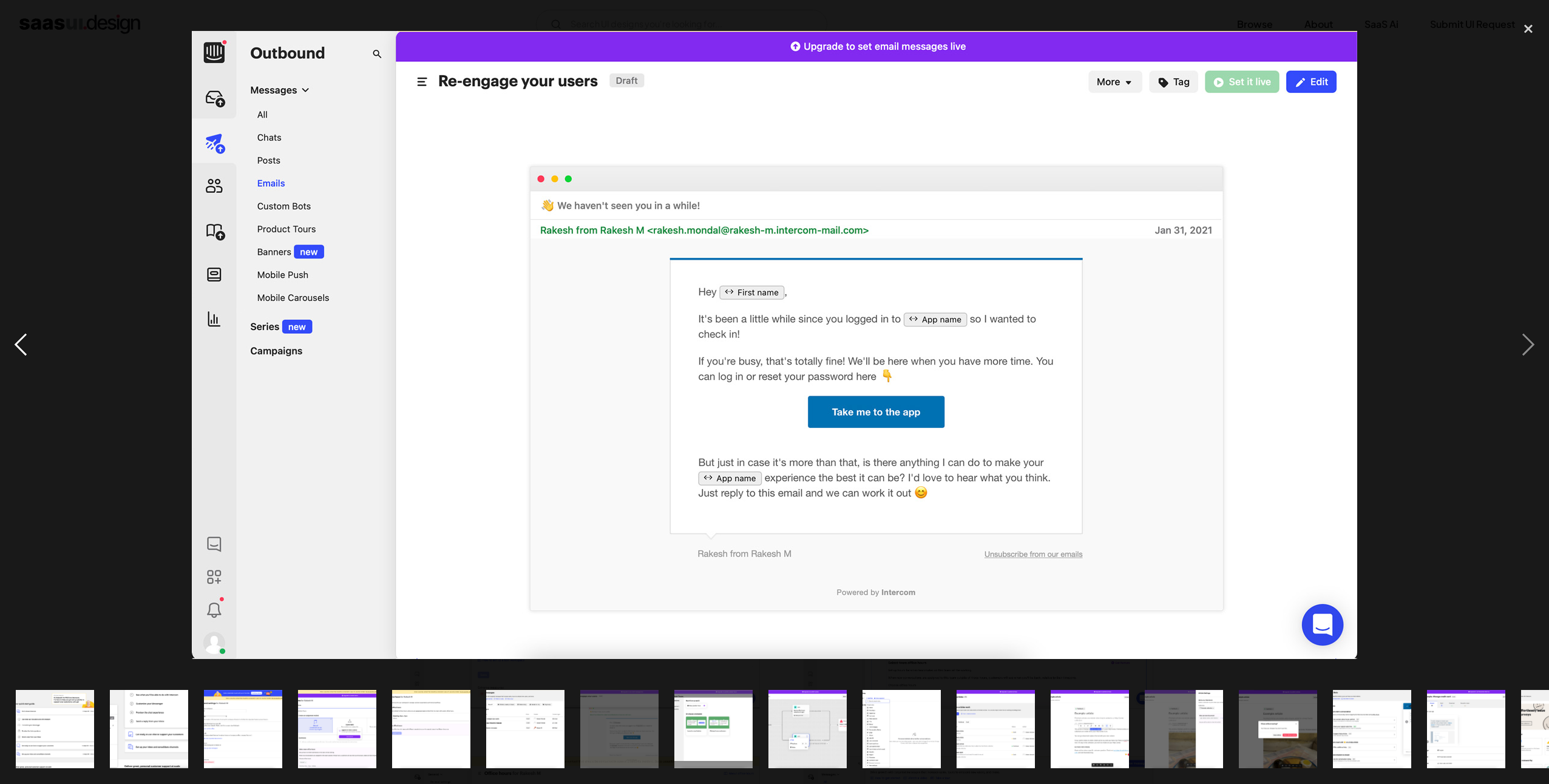
click at [22, 341] on div "previous image" at bounding box center [20, 345] width 41 height 659
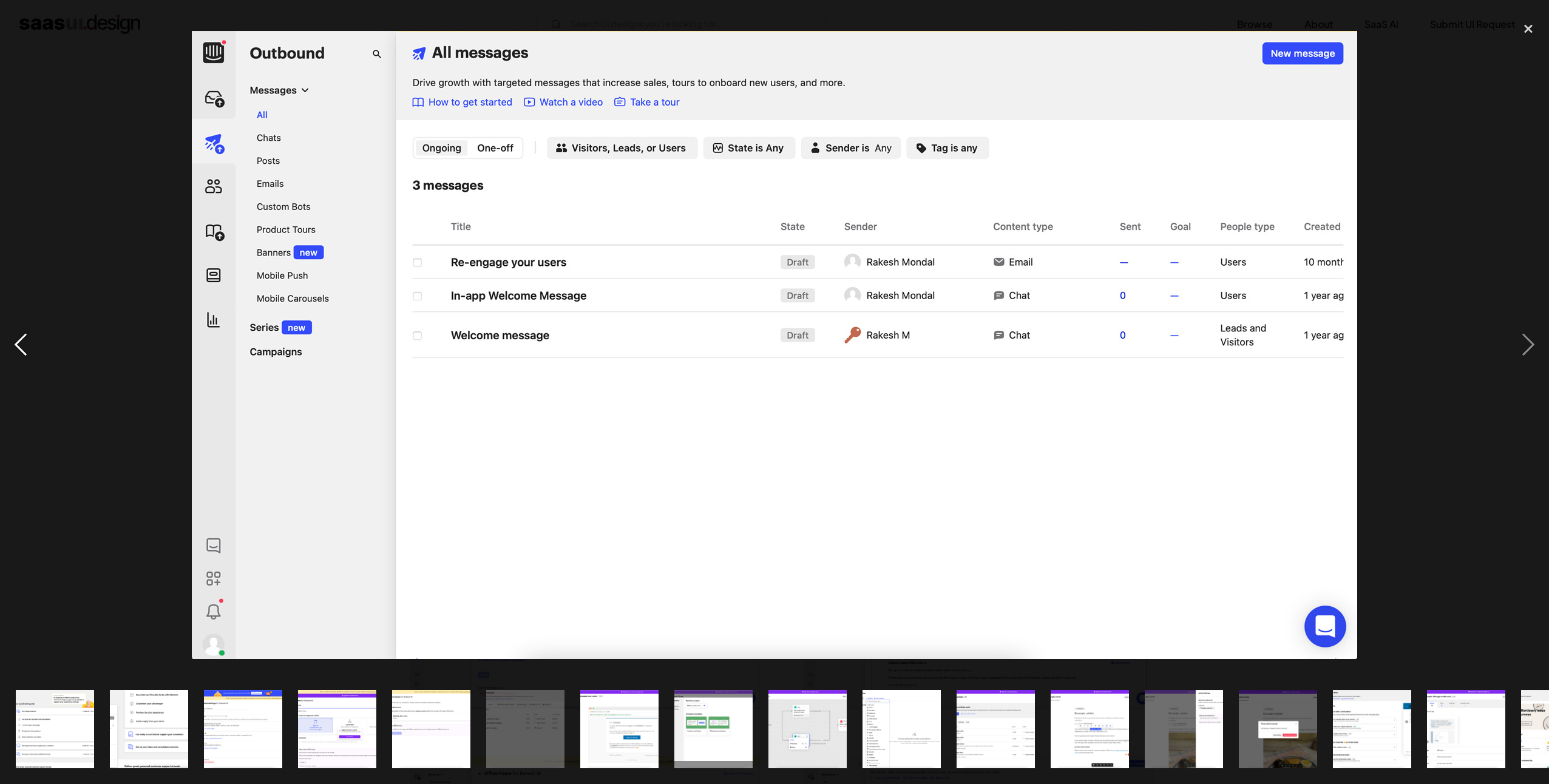
click at [22, 341] on div "previous image" at bounding box center [20, 345] width 41 height 659
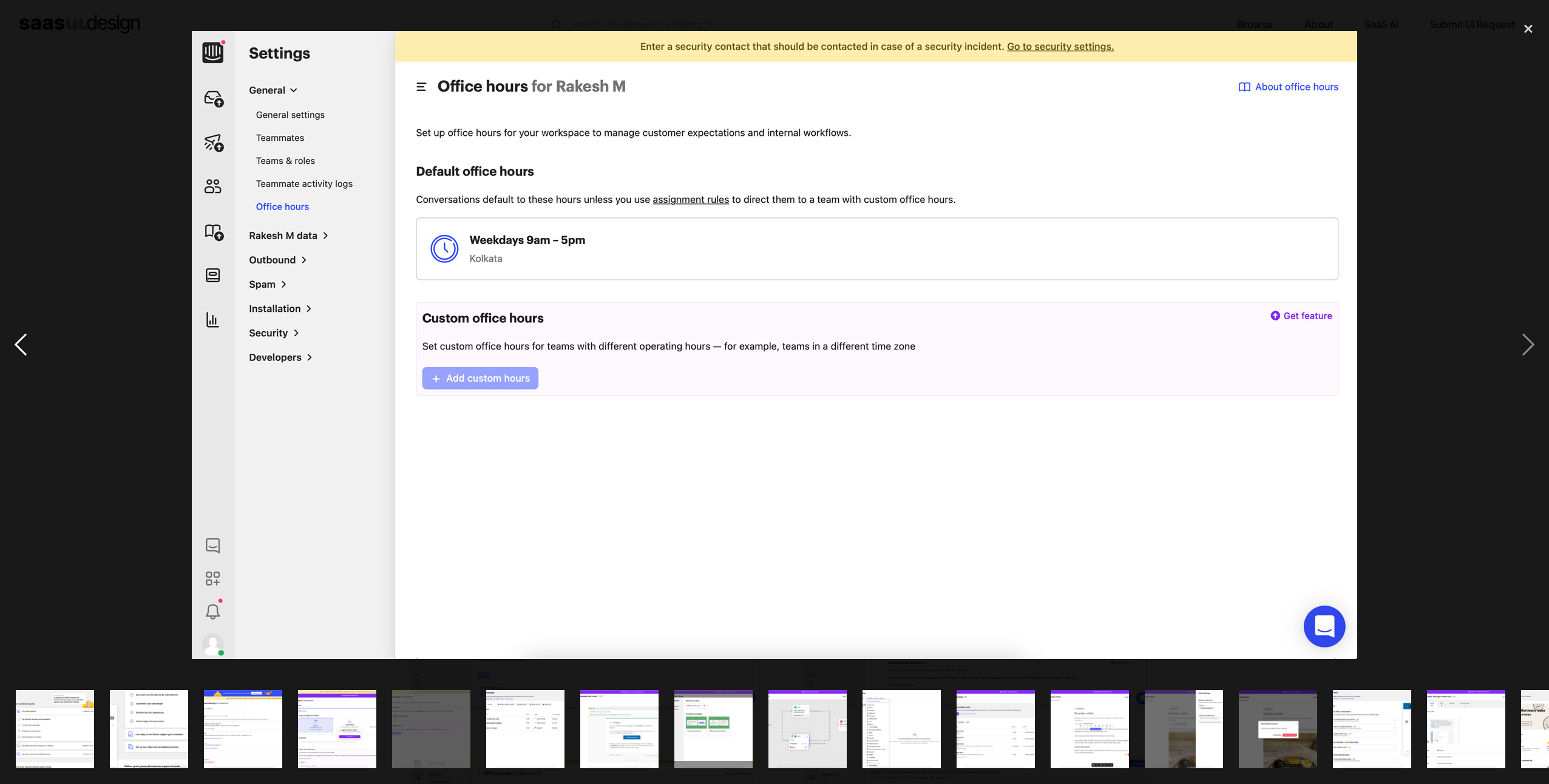
click at [22, 341] on div "previous image" at bounding box center [20, 345] width 41 height 659
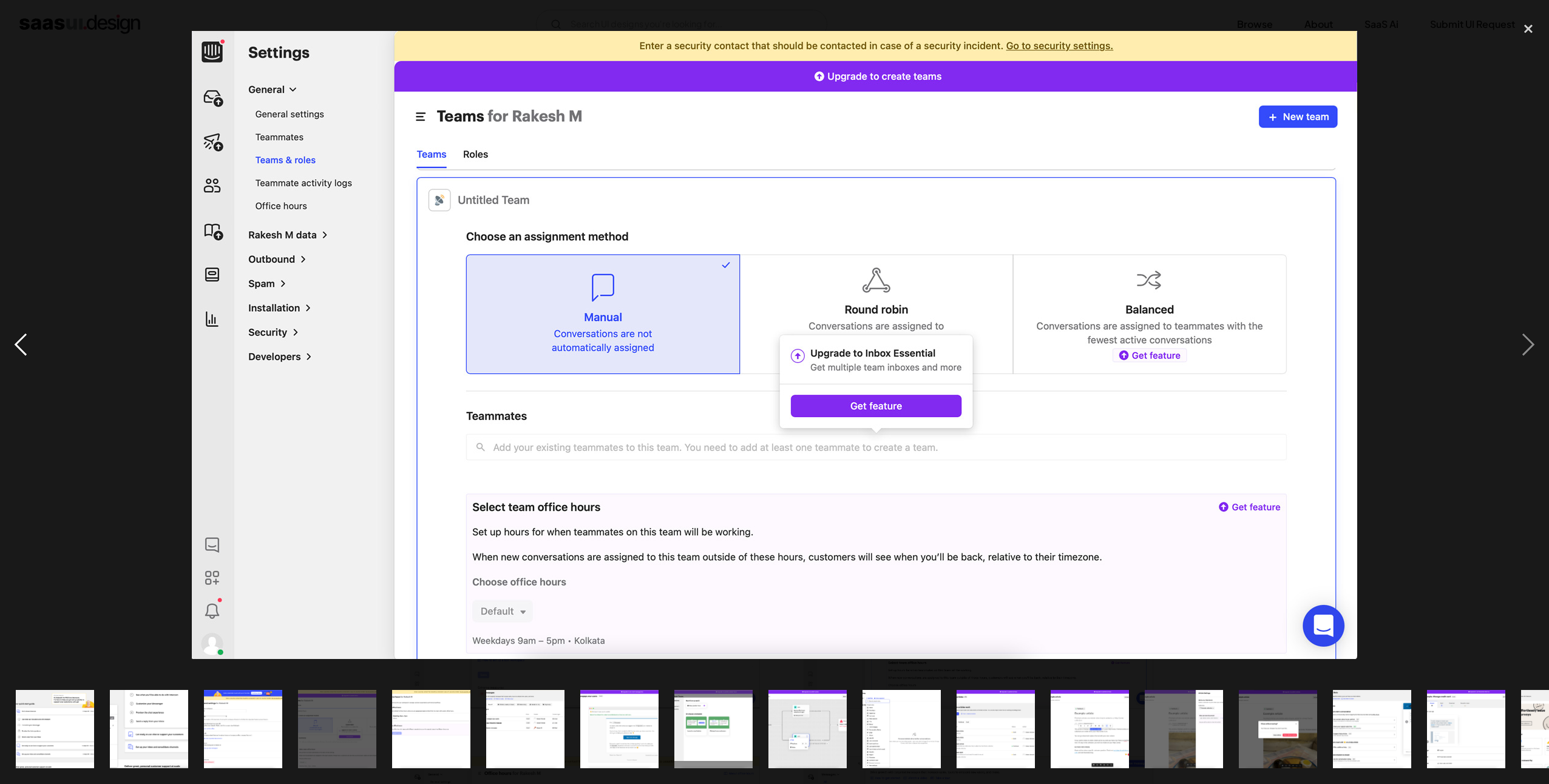
click at [22, 341] on div "previous image" at bounding box center [20, 345] width 41 height 659
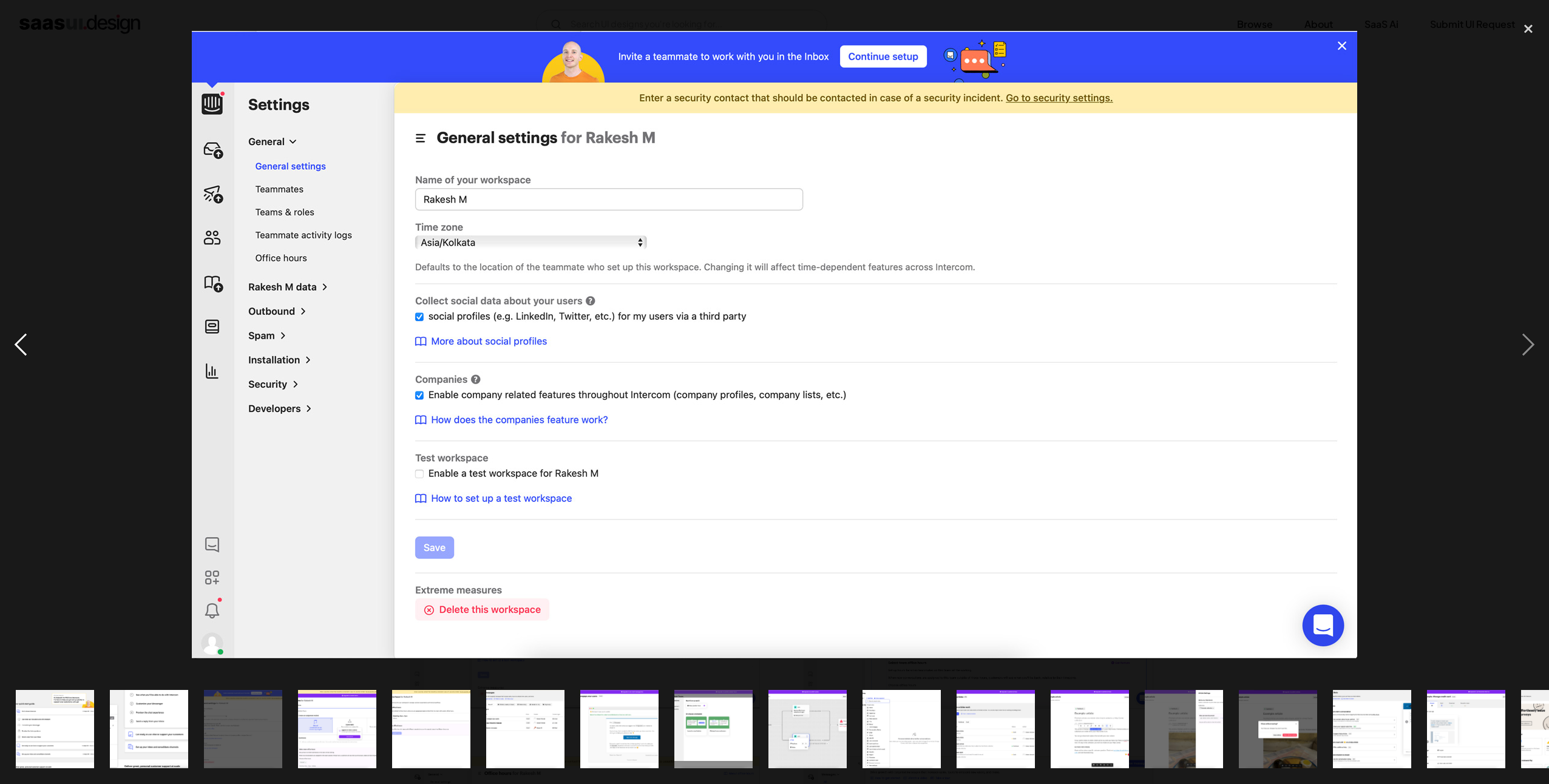
click at [22, 341] on div "previous image" at bounding box center [20, 345] width 41 height 659
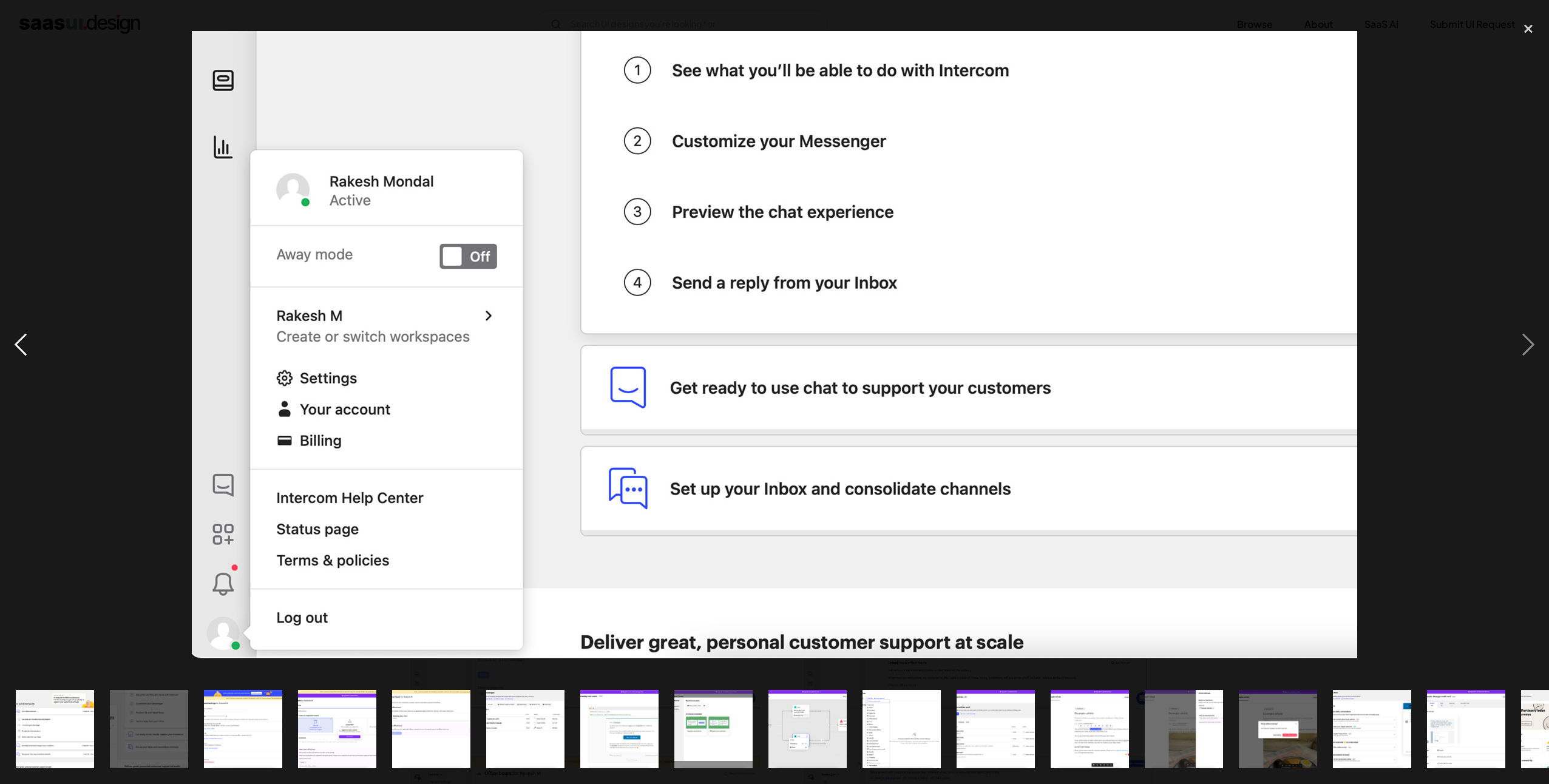
click at [20, 347] on div "previous image" at bounding box center [20, 345] width 41 height 659
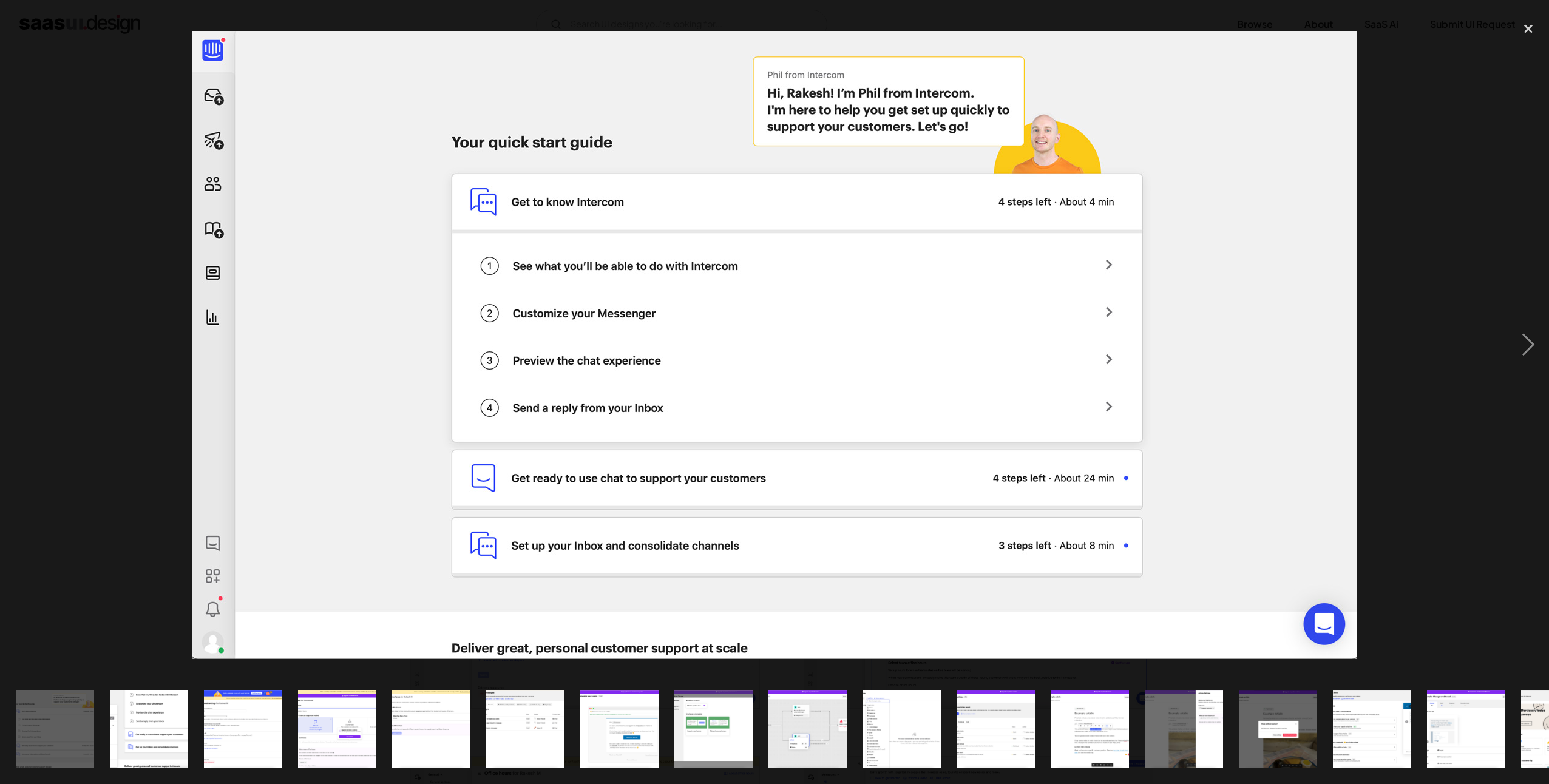
click at [56, 707] on img "show item 1 of 20" at bounding box center [55, 728] width 146 height 78
click at [49, 721] on img "show item 1 of 20" at bounding box center [55, 728] width 146 height 78
click at [1536, 342] on div "next image" at bounding box center [1527, 345] width 41 height 659
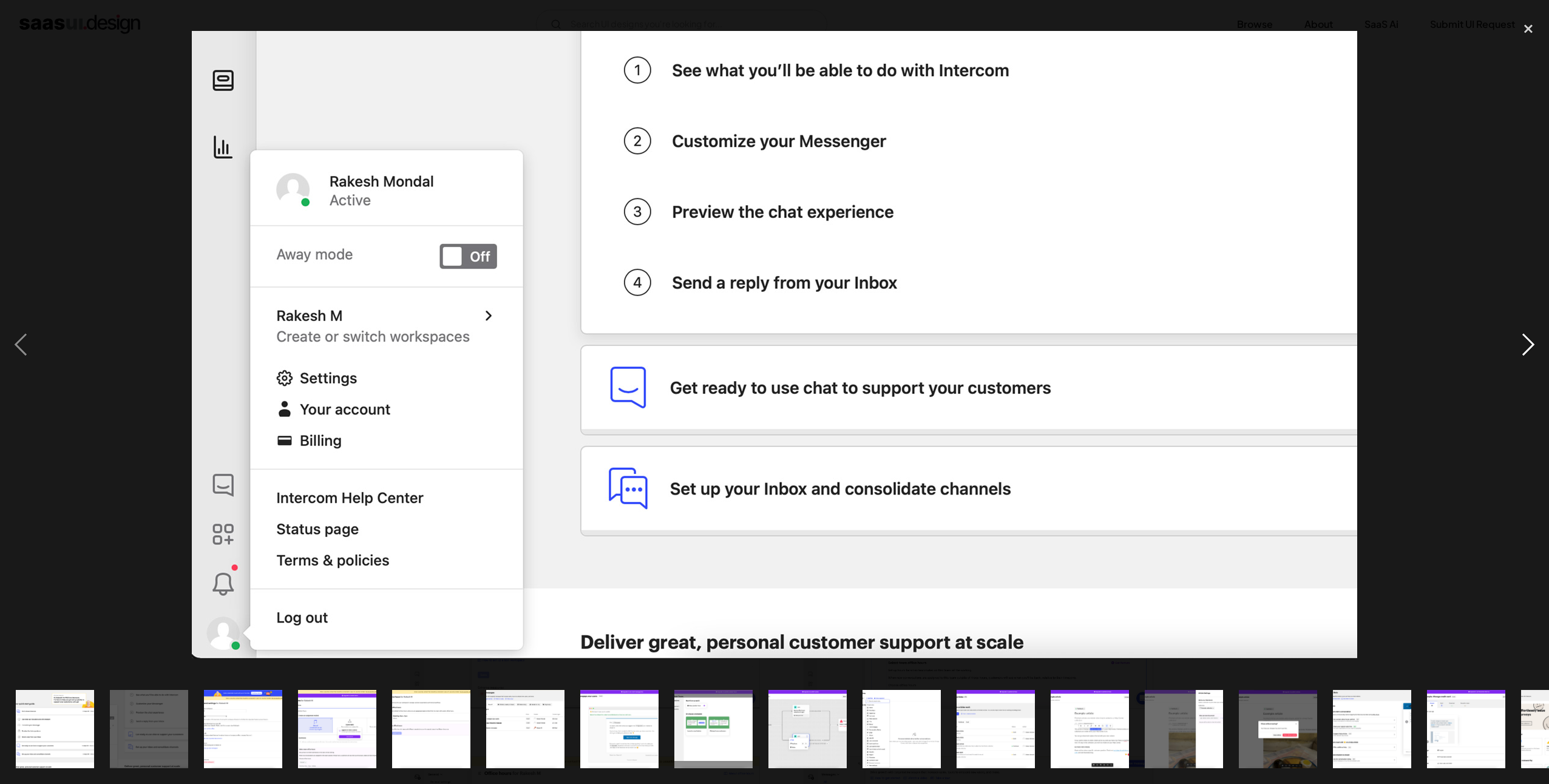
click at [1536, 342] on div "next image" at bounding box center [1527, 345] width 41 height 659
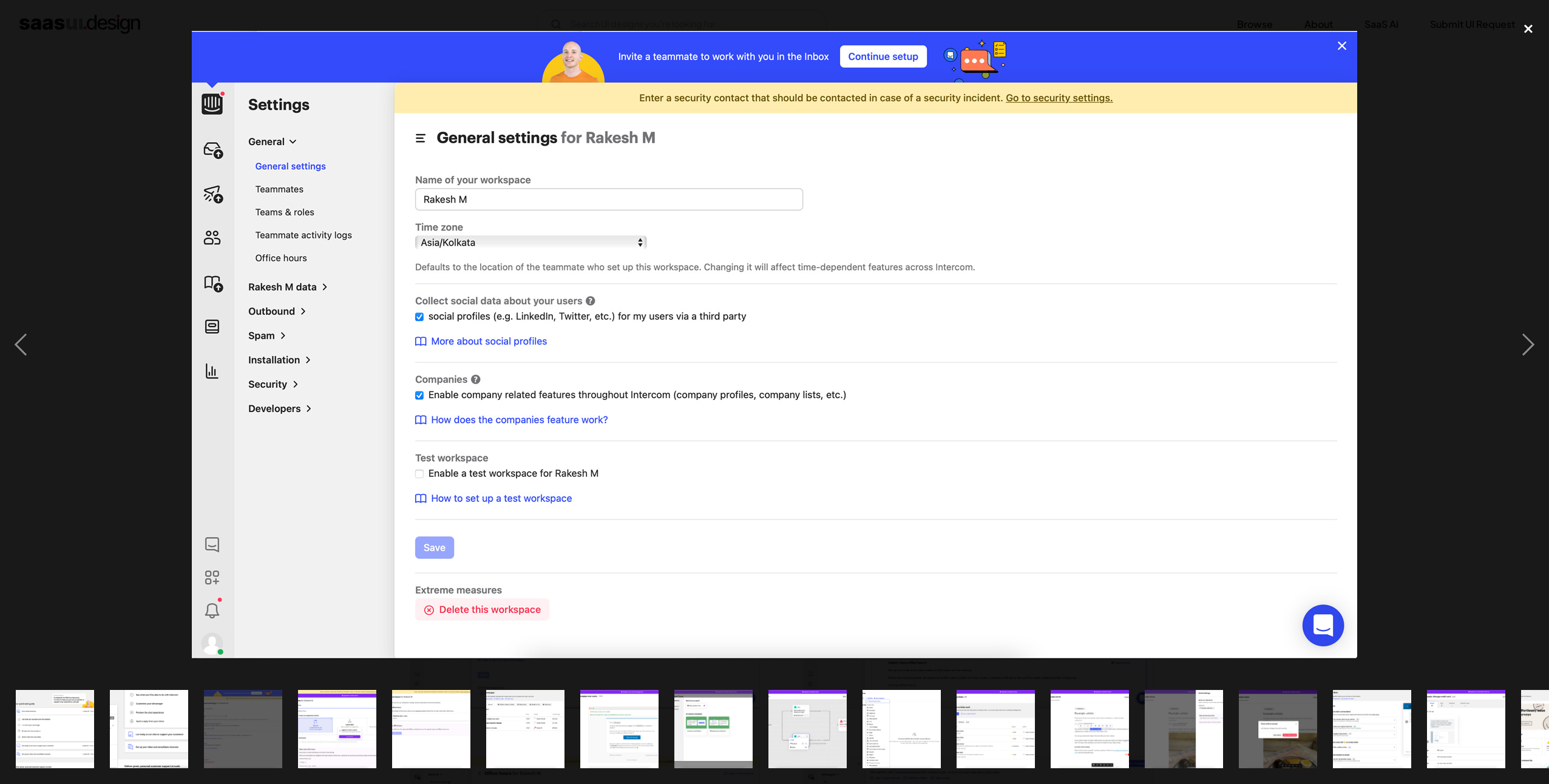
click at [1530, 30] on div "close lightbox" at bounding box center [1527, 29] width 41 height 27
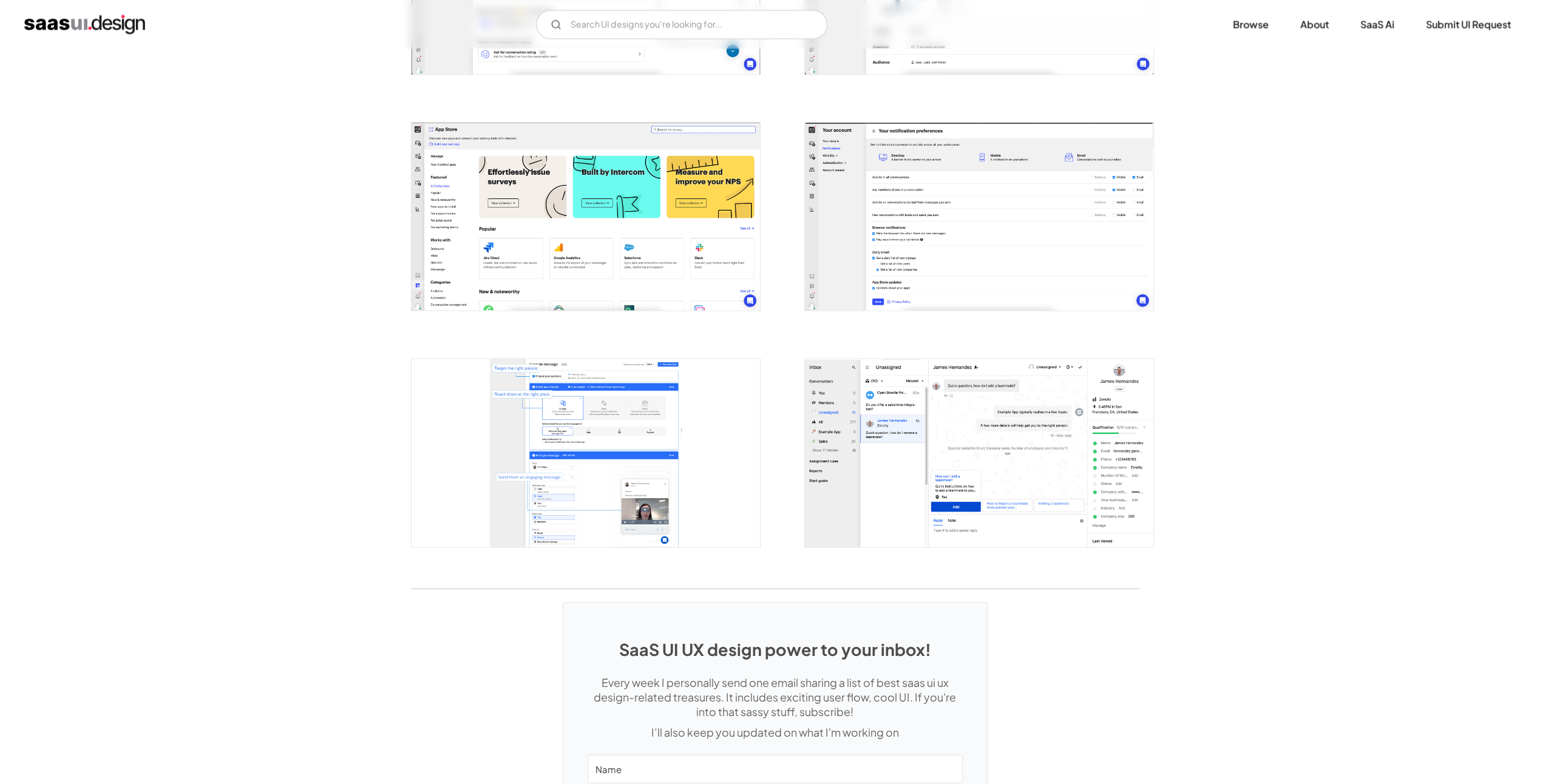
scroll to position [2063, 0]
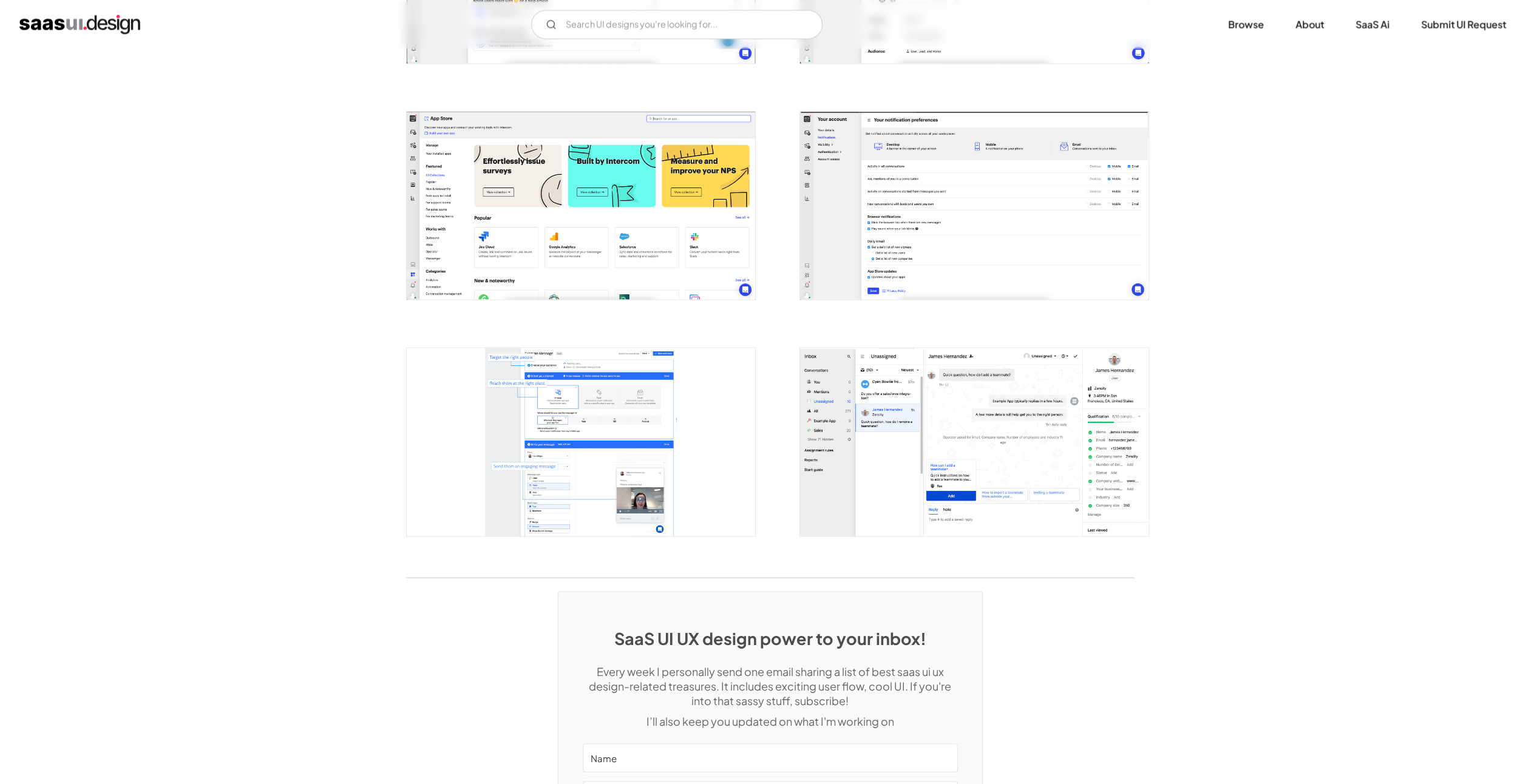
click at [821, 423] on img "open lightbox" at bounding box center [974, 441] width 348 height 188
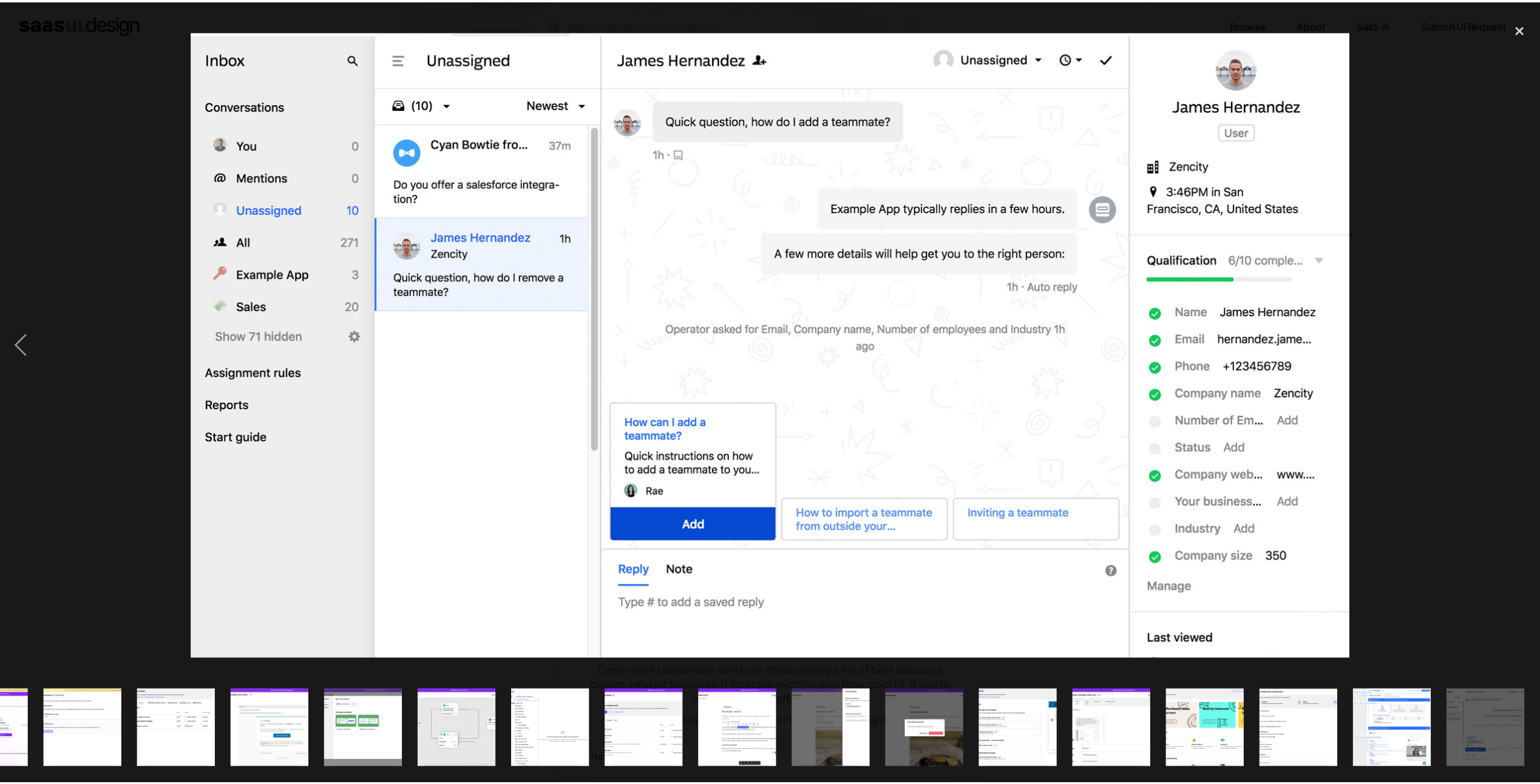
scroll to position [0, 348]
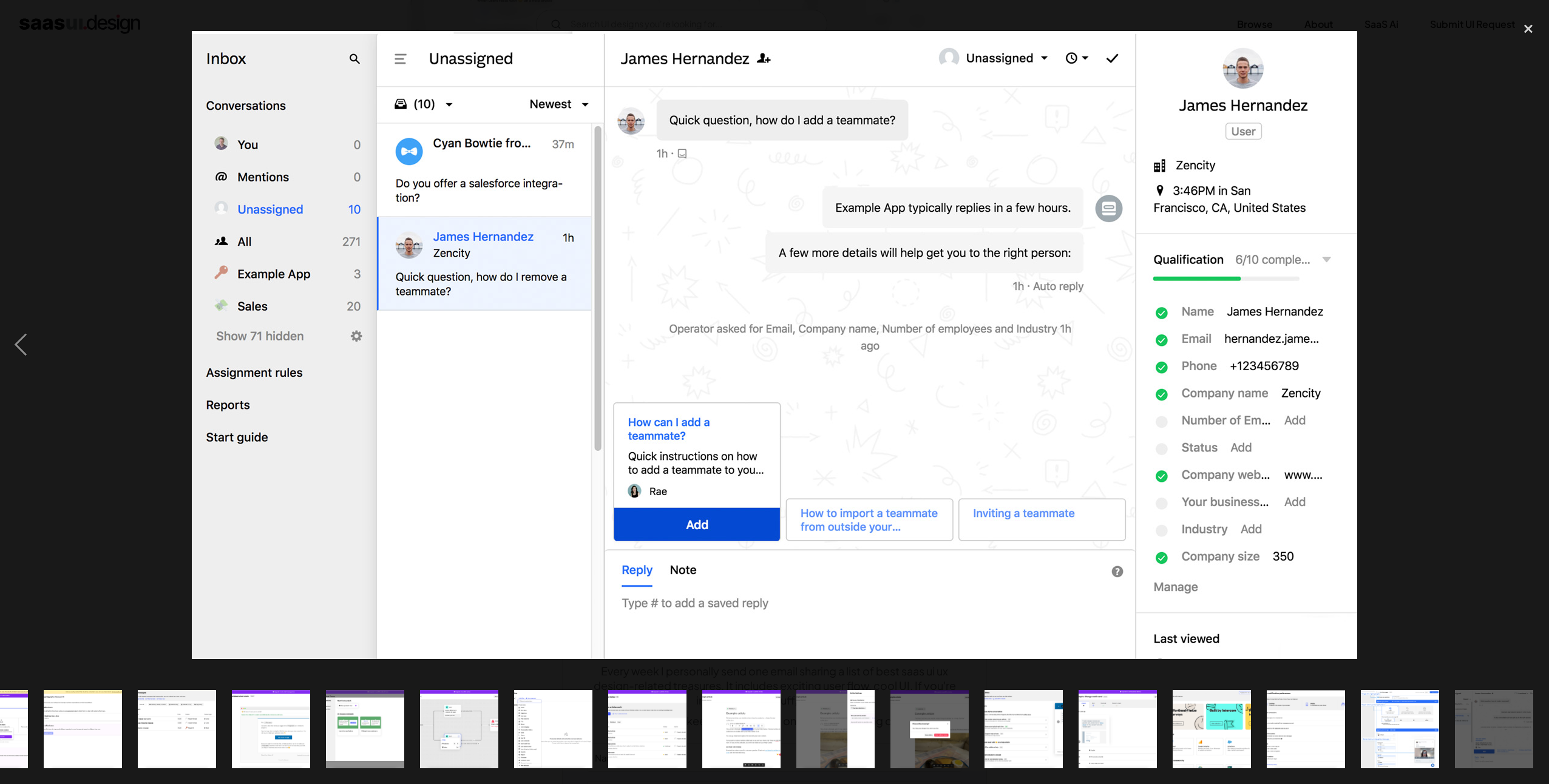
click at [480, 460] on img at bounding box center [774, 345] width 1165 height 628
click at [1525, 28] on div "close lightbox" at bounding box center [1527, 29] width 41 height 27
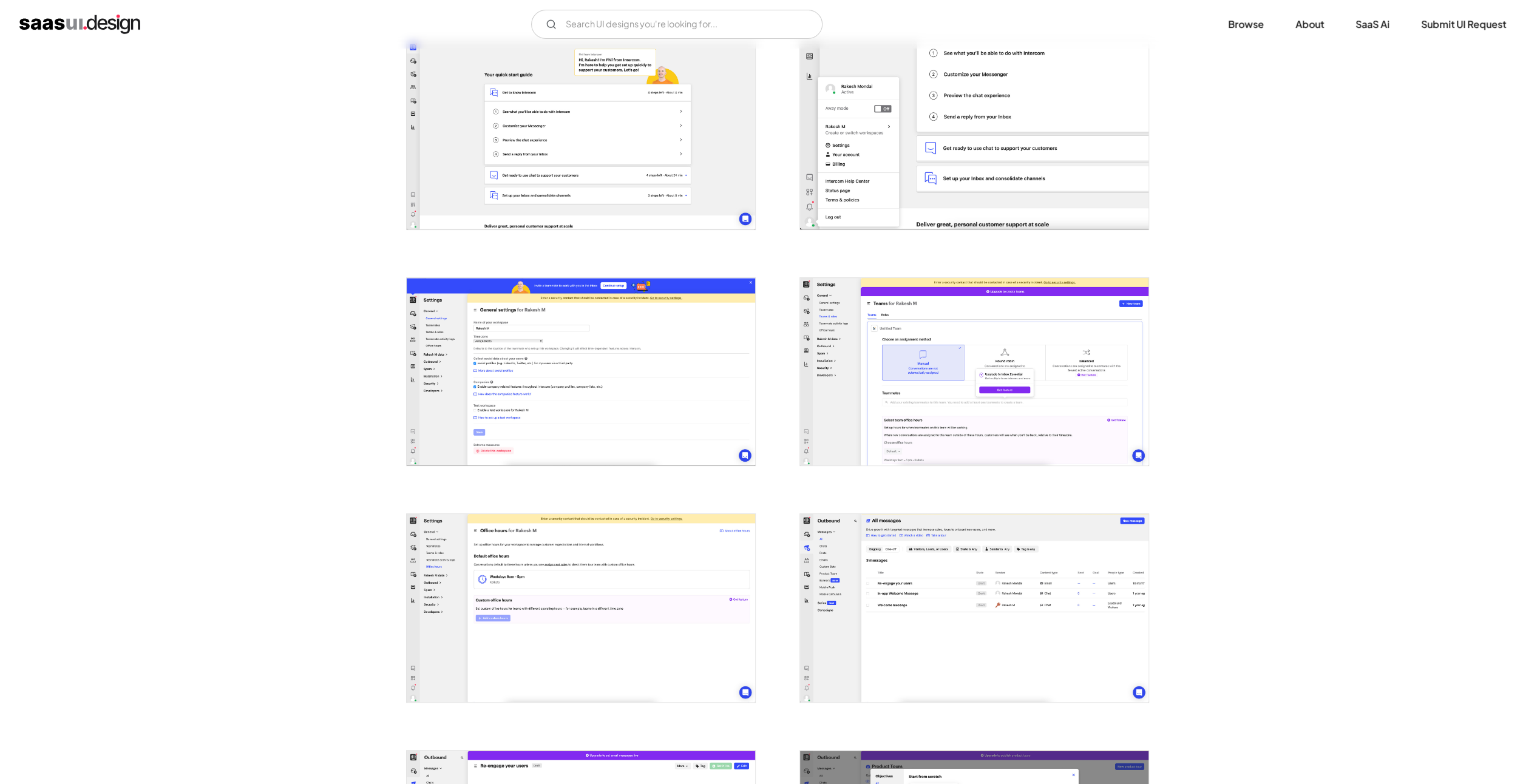
scroll to position [0, 0]
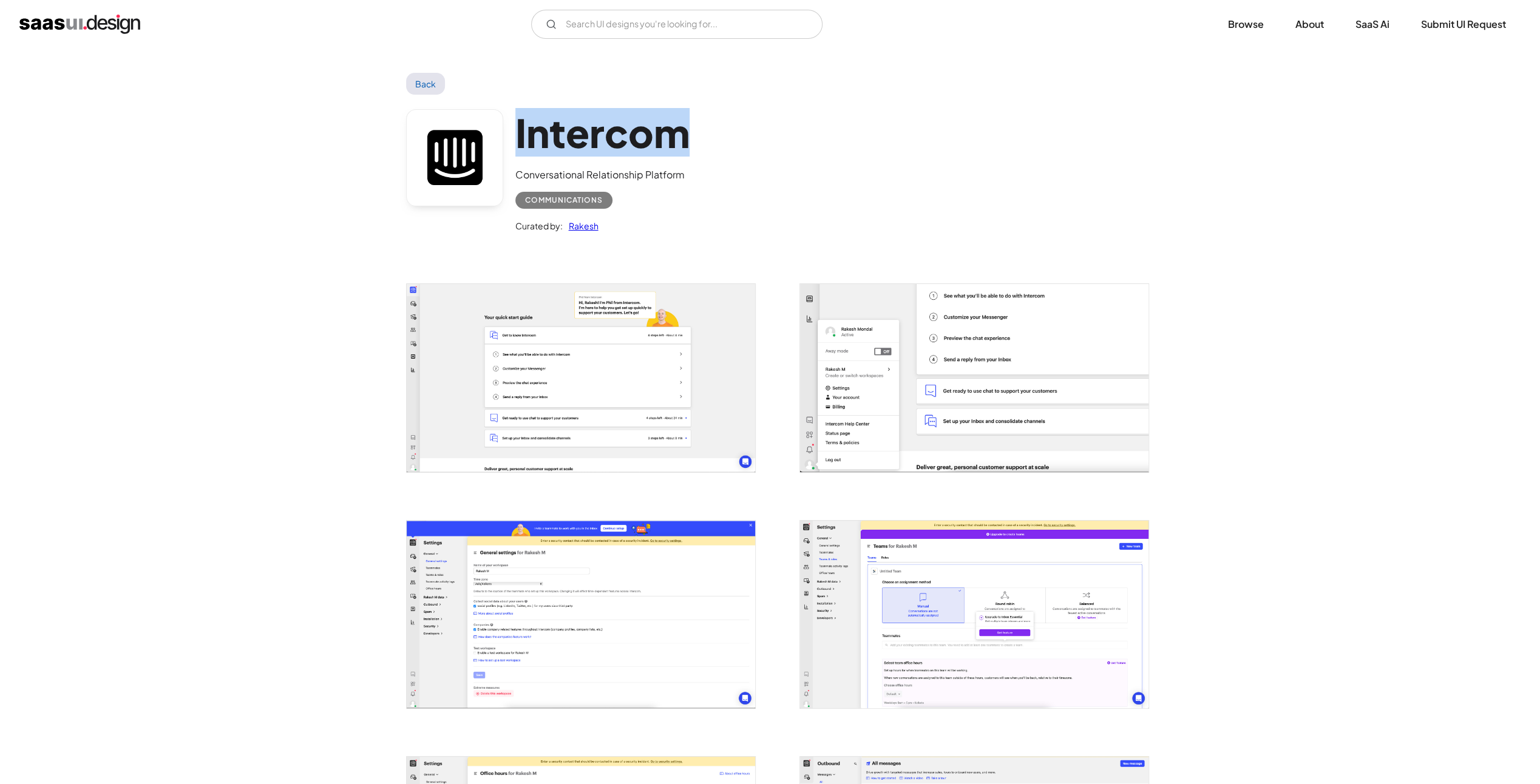
drag, startPoint x: 515, startPoint y: 133, endPoint x: 717, endPoint y: 133, distance: 202.0
click at [716, 133] on div "Intercom Conversational Relationship Platform Communications Curated by: [PERSO…" at bounding box center [769, 174] width 728 height 158
click at [905, 114] on div "Intercom Conversational Relationship Platform Communications Curated by: [PERSO…" at bounding box center [769, 174] width 728 height 158
